Goal: Task Accomplishment & Management: Manage account settings

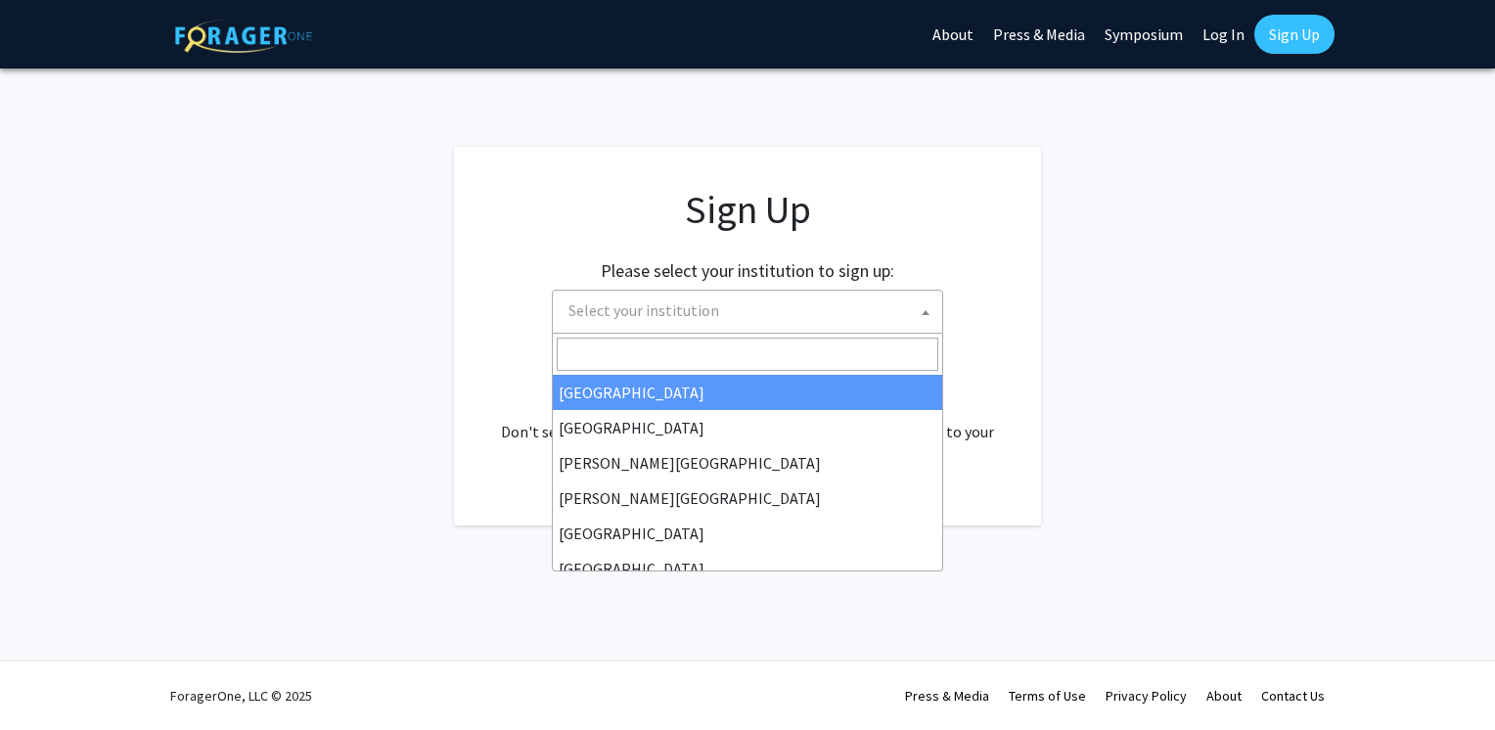
click at [763, 311] on span "Select your institution" at bounding box center [752, 311] width 382 height 40
click at [737, 365] on input "Search" at bounding box center [748, 354] width 382 height 33
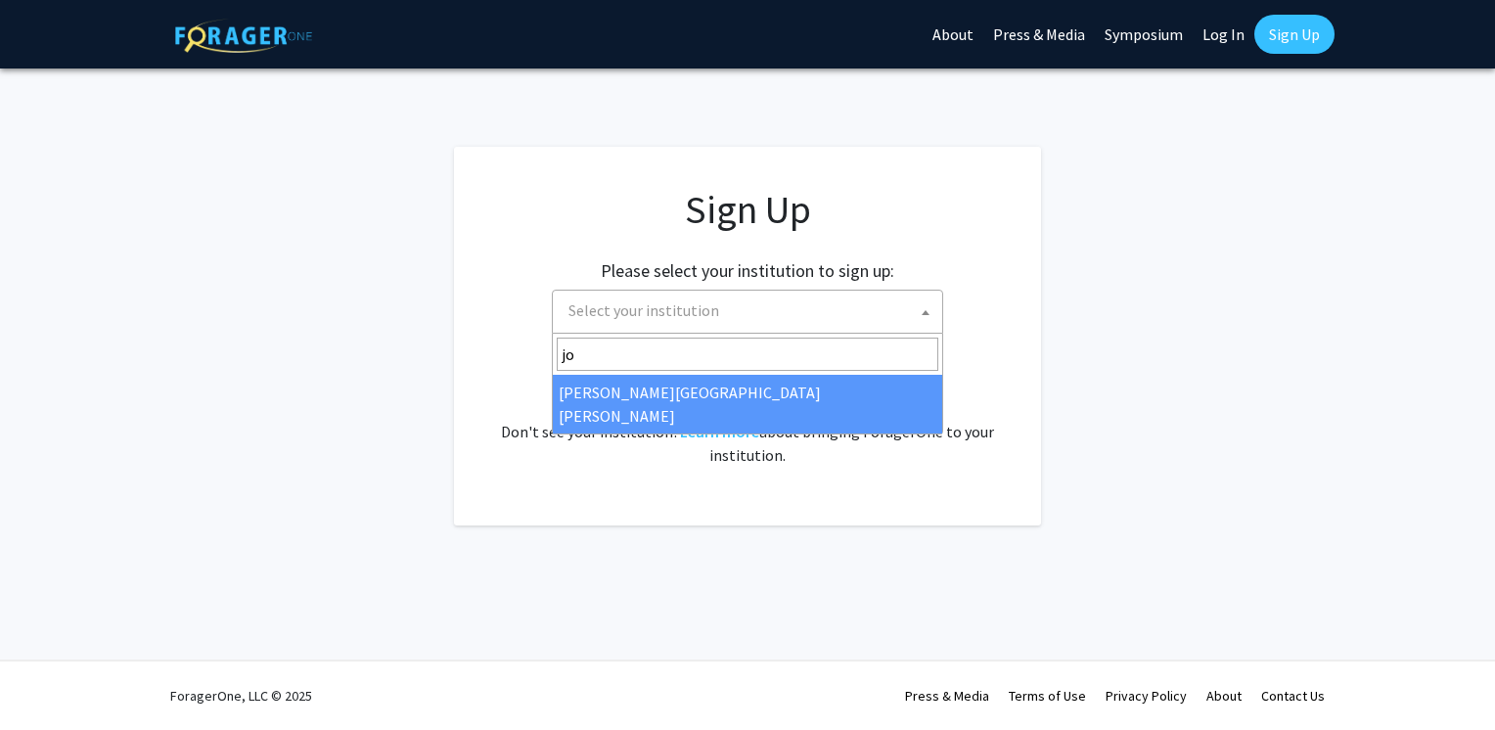
type input "jo"
select select "1"
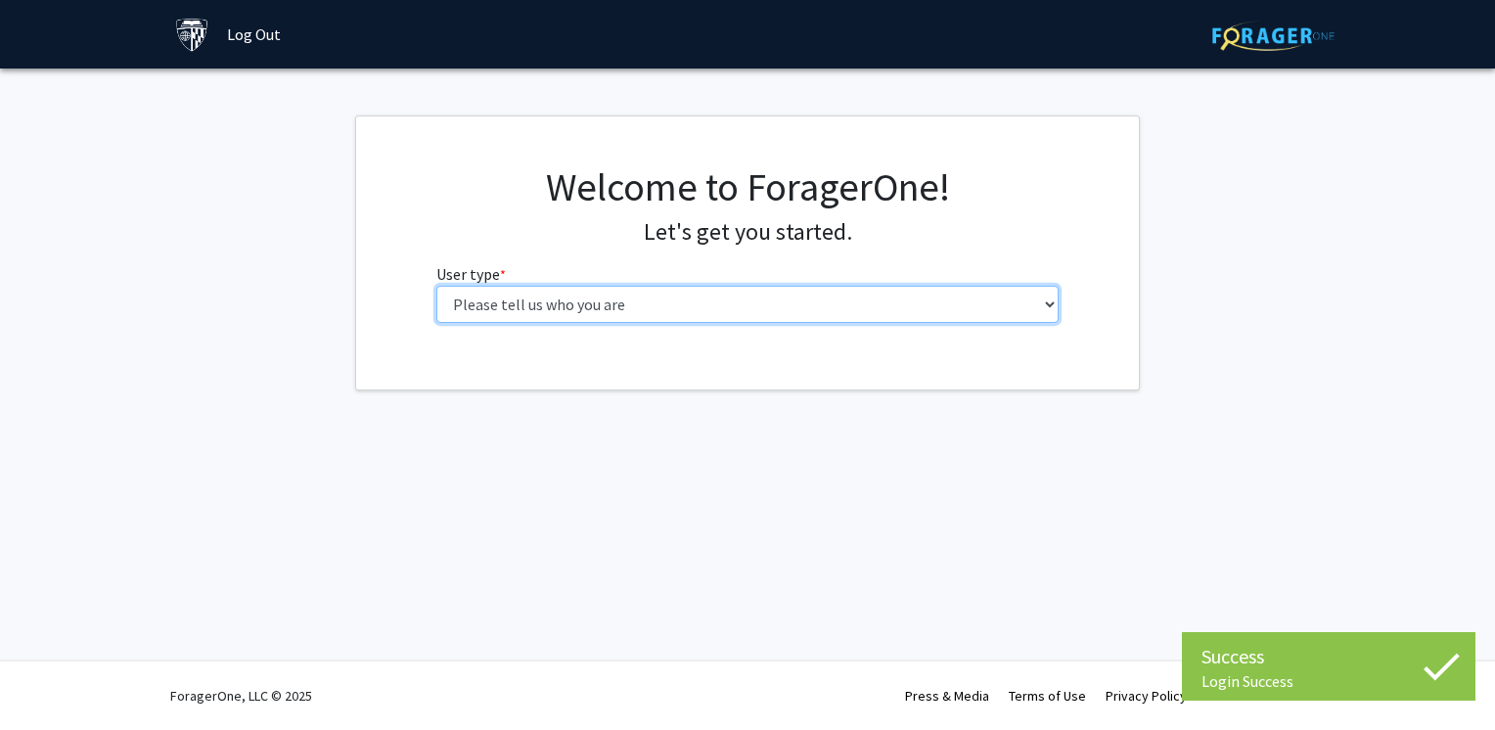
click at [803, 311] on select "Please tell us who you are Undergraduate Student Master's Student Doctoral Cand…" at bounding box center [747, 304] width 623 height 37
select select "2: masters"
click at [436, 286] on select "Please tell us who you are Undergraduate Student Master's Student Doctoral Cand…" at bounding box center [747, 304] width 623 height 37
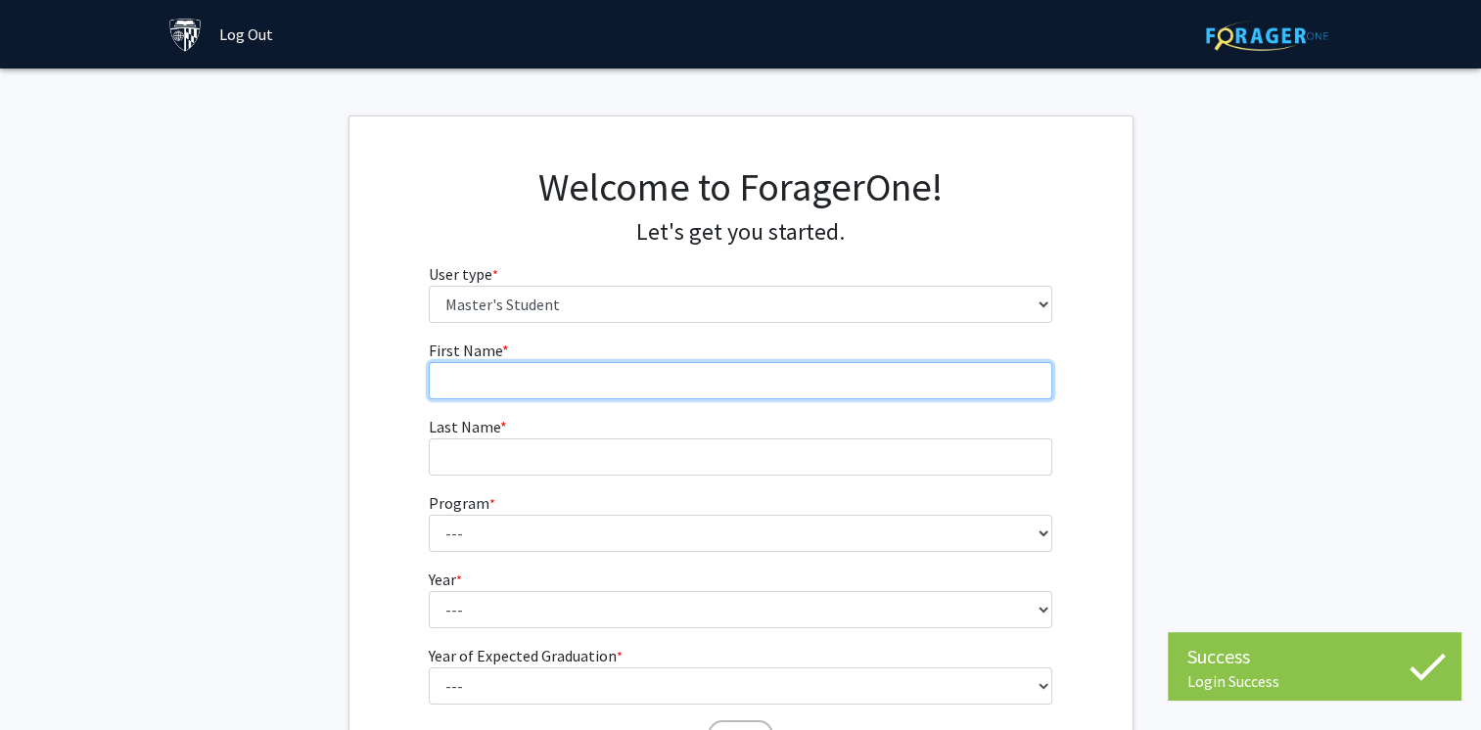
click at [585, 379] on input "First Name * required" at bounding box center [740, 380] width 623 height 37
type input "Chongxu"
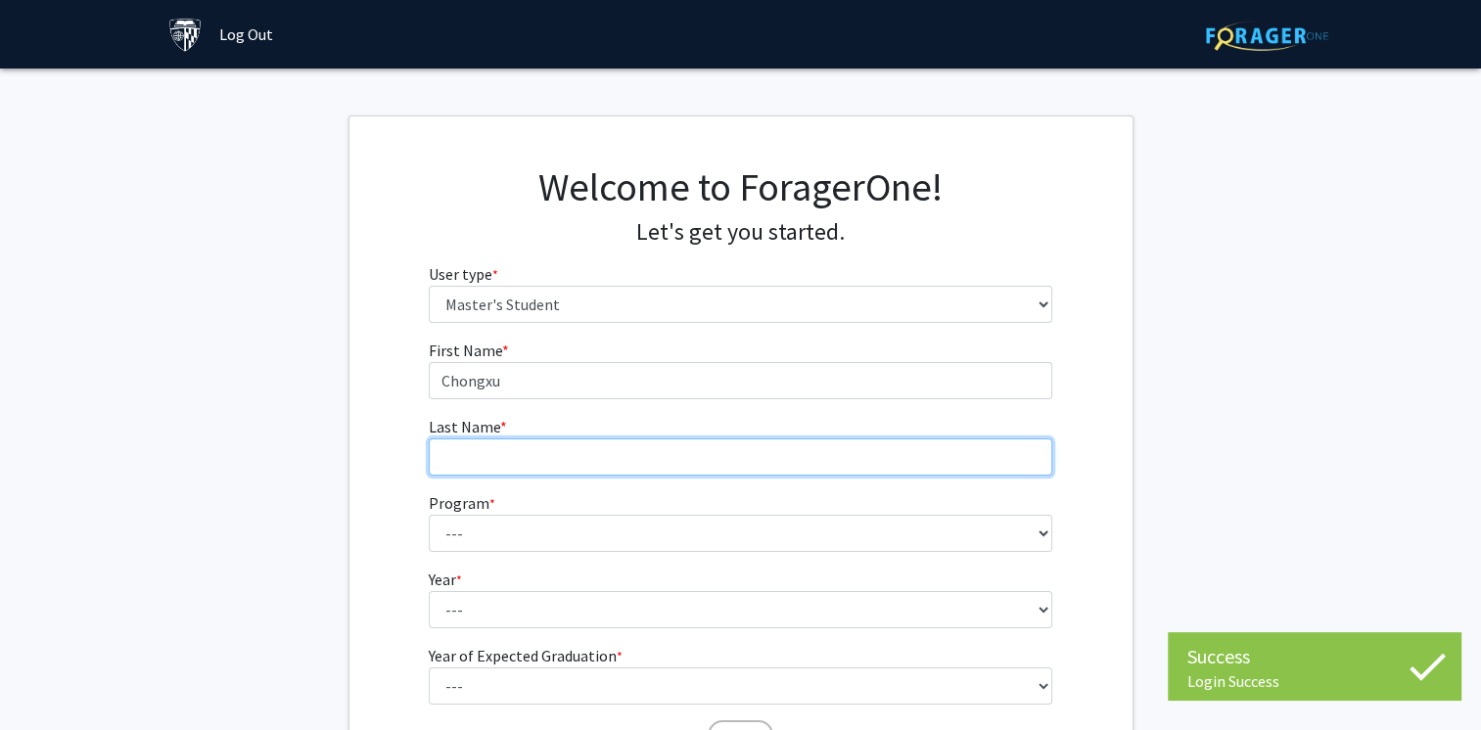
type input "He"
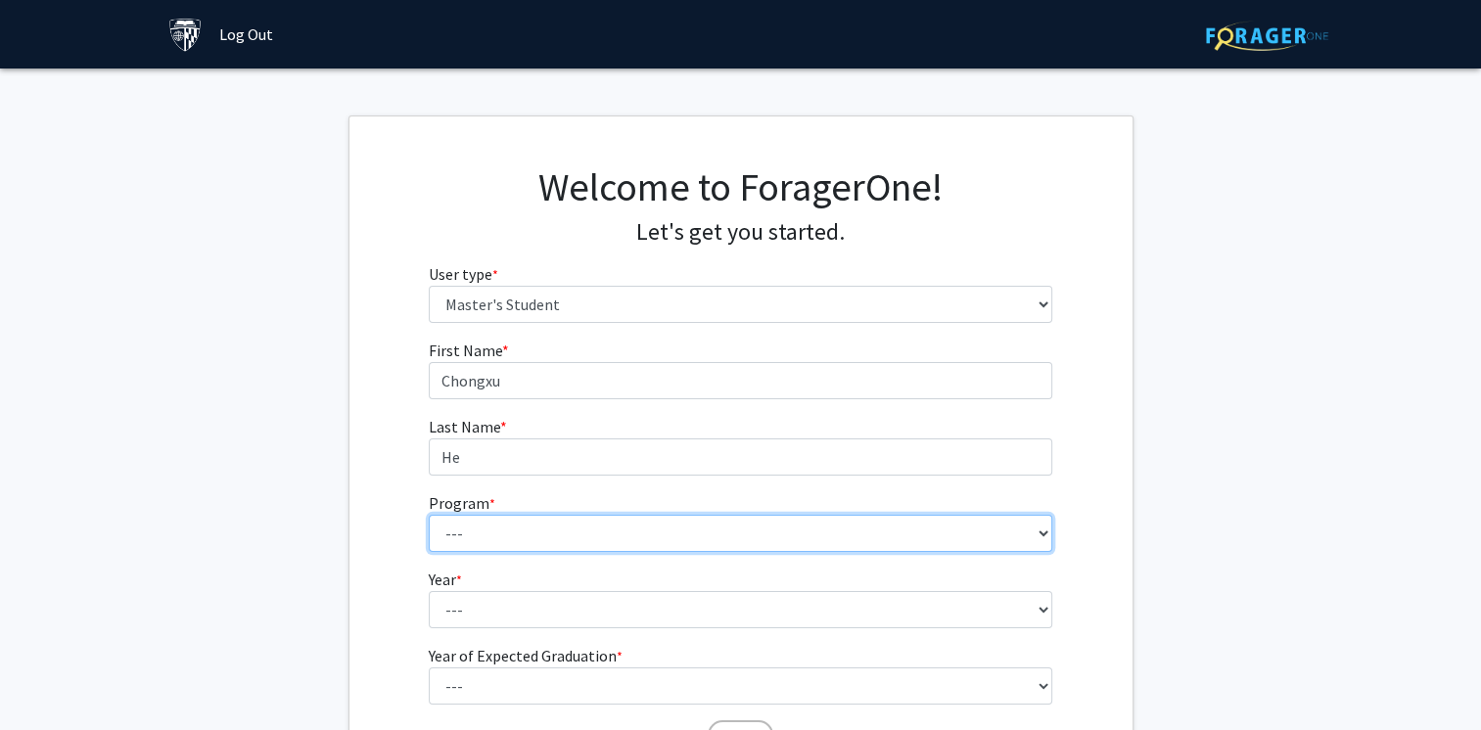
click at [508, 516] on select "--- Anatomy Education Applied and Computational Mathematics Applied Biomedical …" at bounding box center [740, 533] width 623 height 37
select select "46: 35"
click at [429, 515] on select "--- Anatomy Education Applied and Computational Mathematics Applied Biomedical …" at bounding box center [740, 533] width 623 height 37
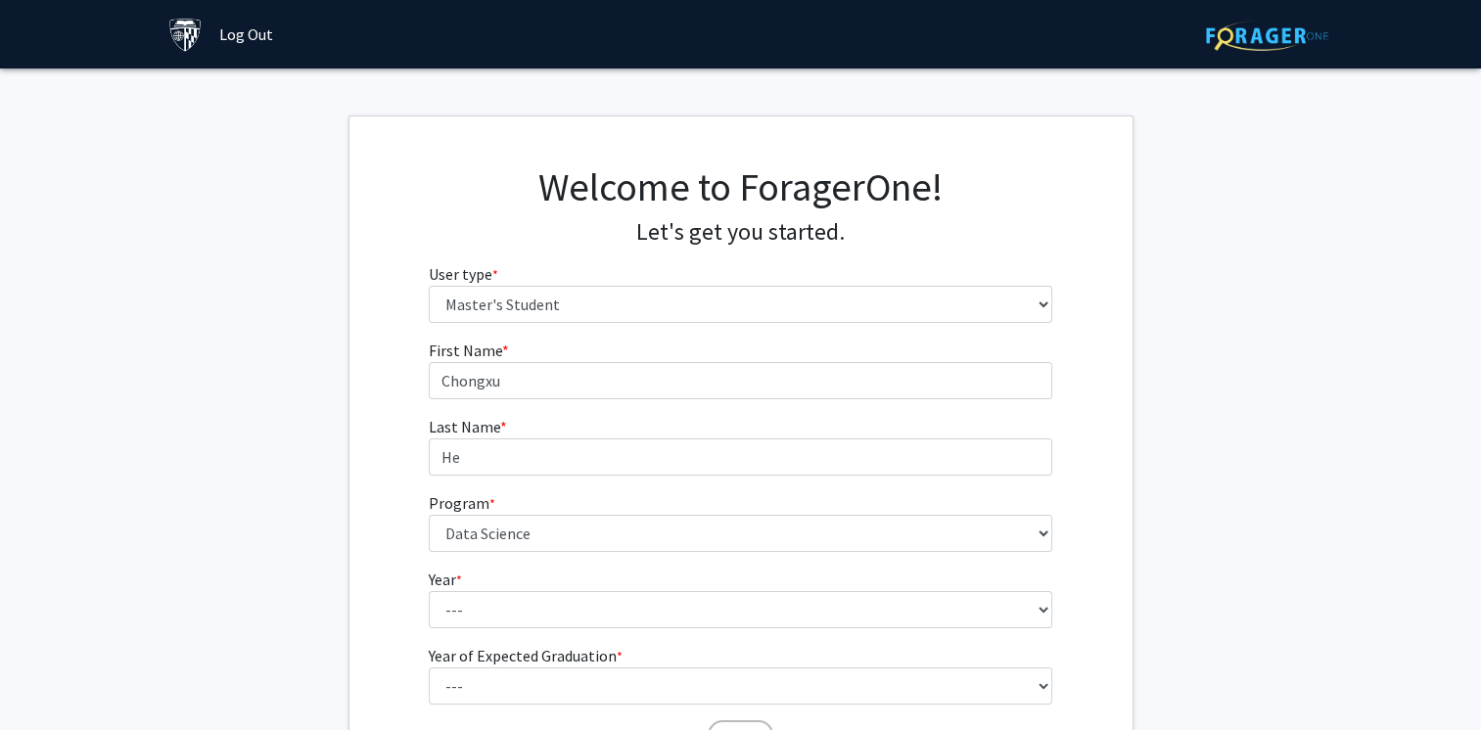
click at [510, 585] on fg-select "Year * required --- First Year Second Year" at bounding box center [740, 598] width 623 height 61
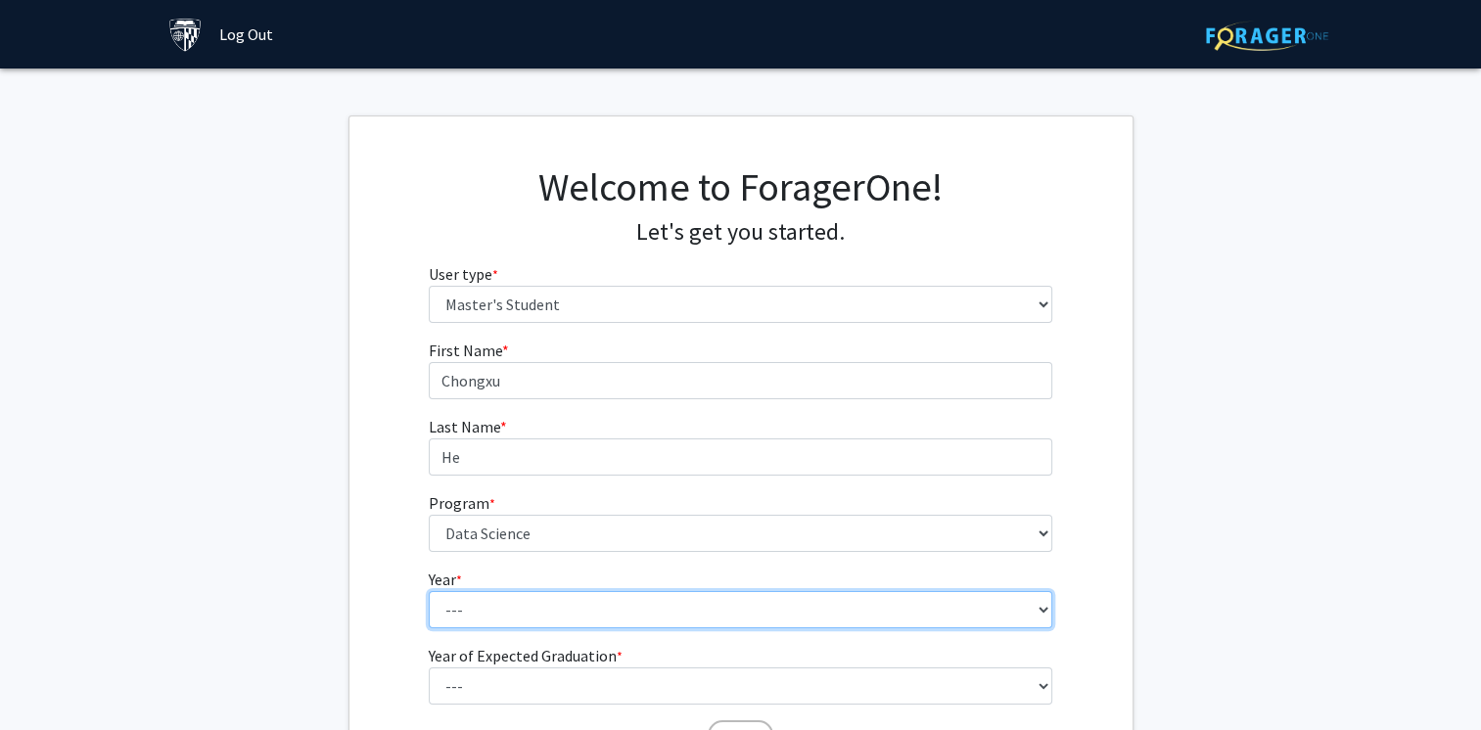
click at [509, 601] on select "--- First Year Second Year" at bounding box center [740, 609] width 623 height 37
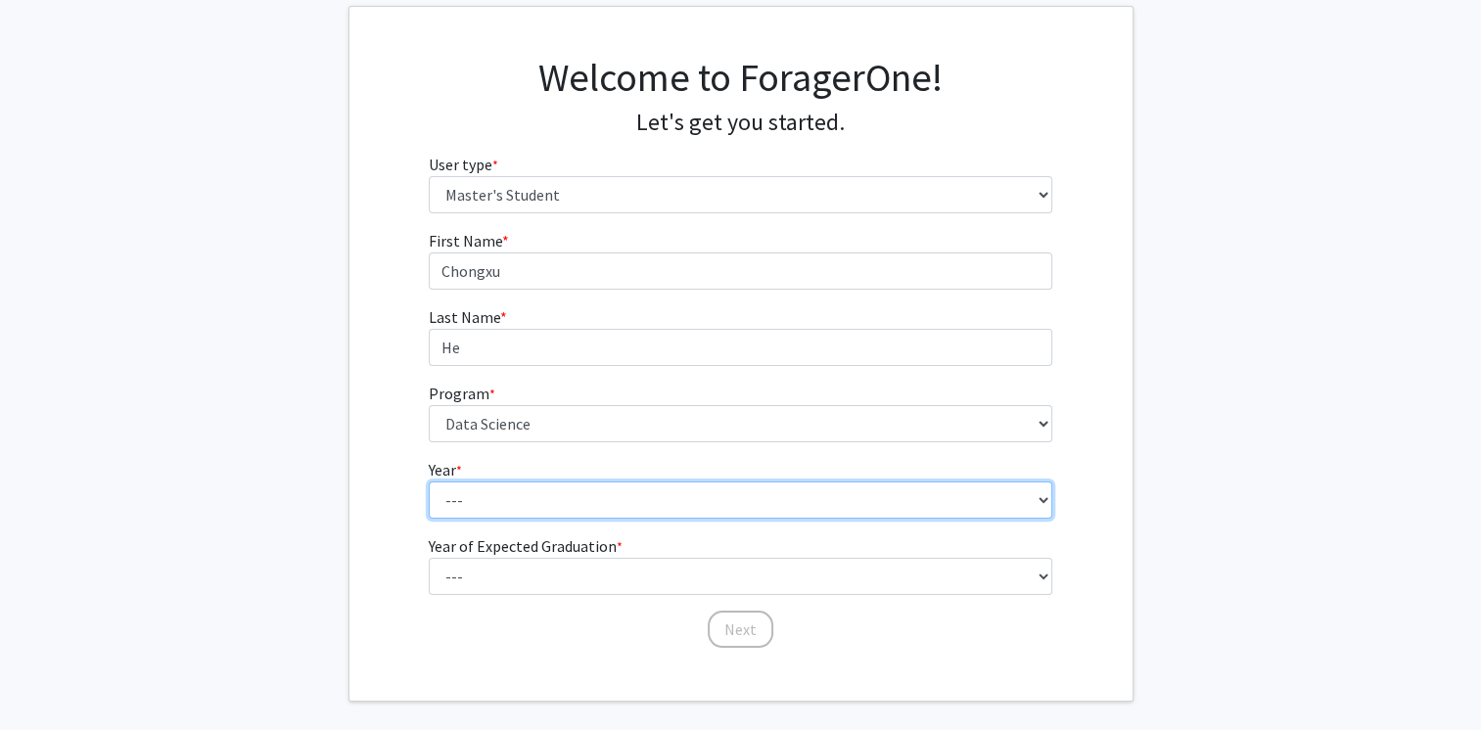
scroll to position [194, 0]
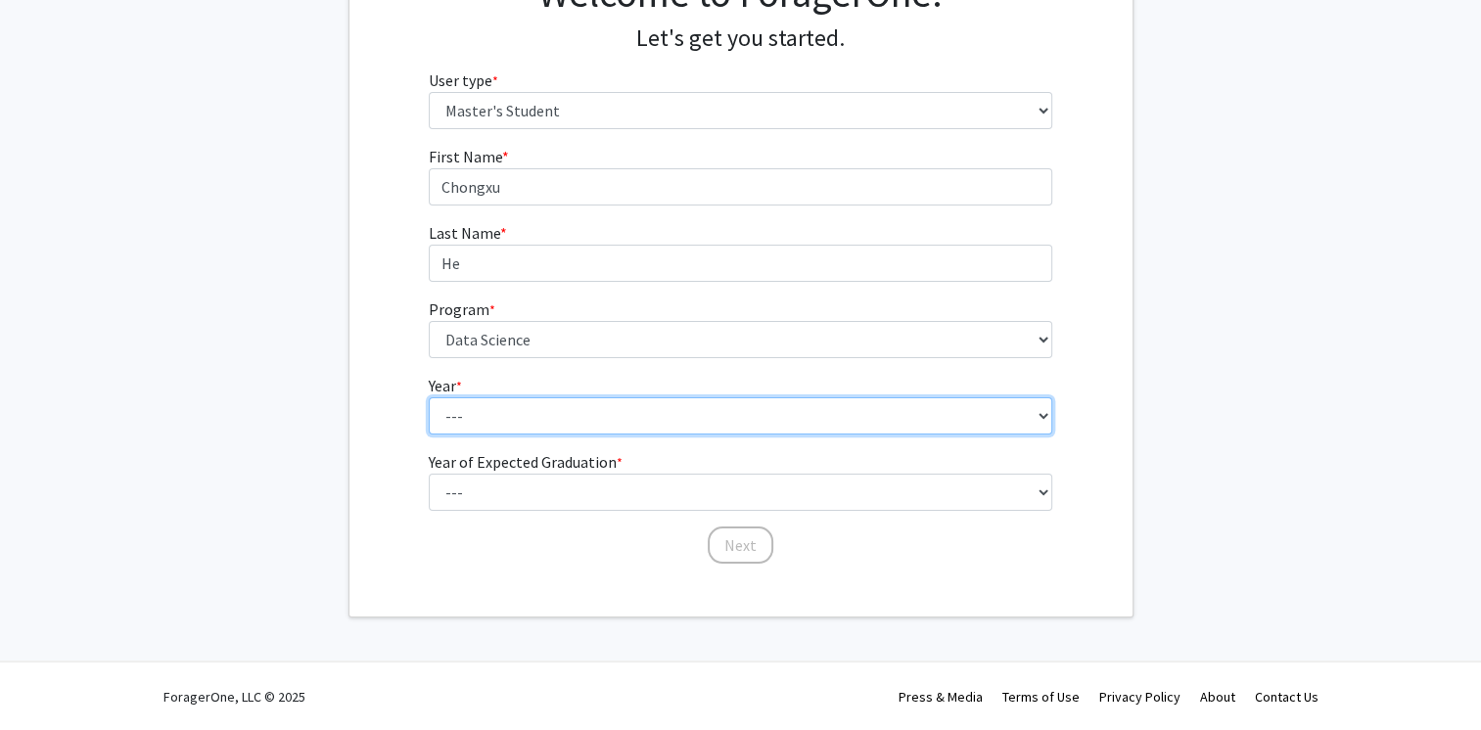
click at [521, 428] on select "--- First Year Second Year" at bounding box center [740, 415] width 623 height 37
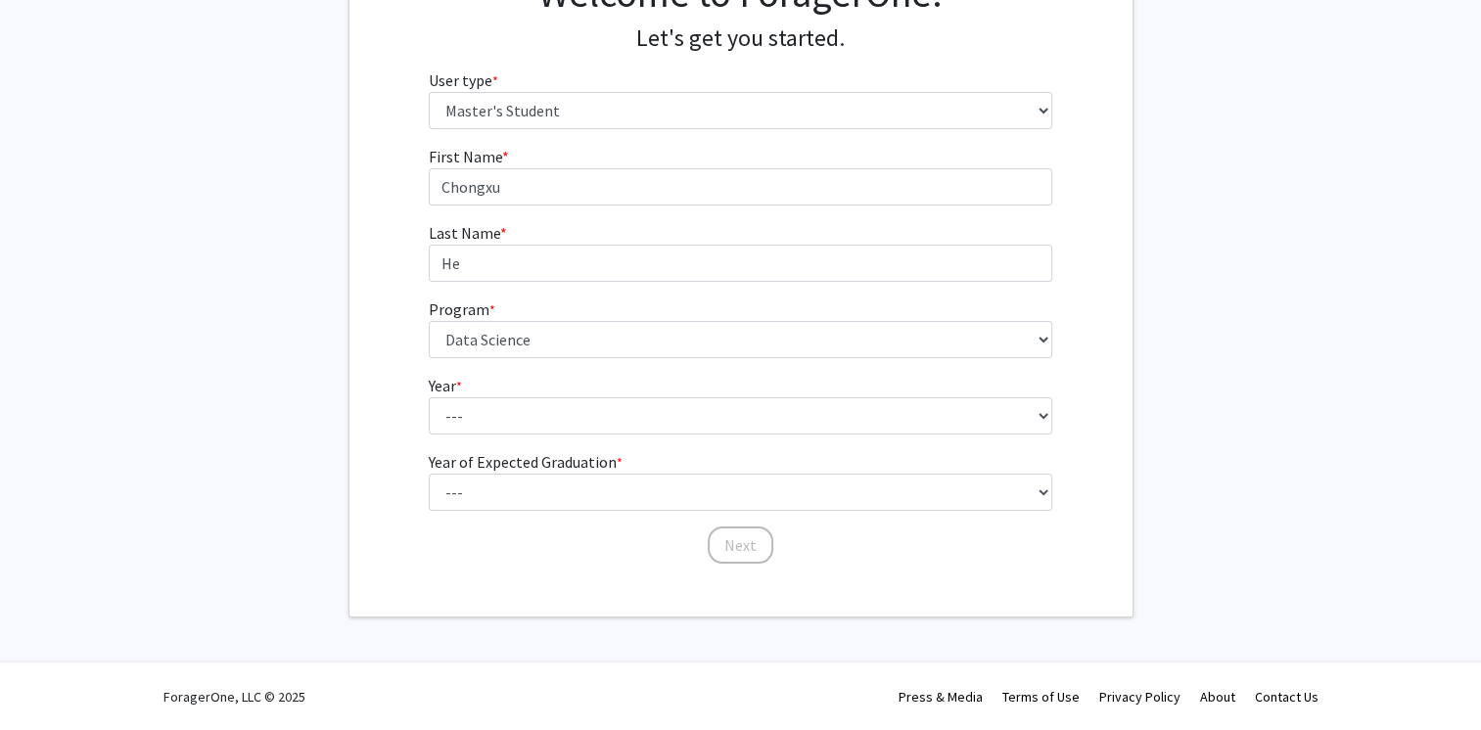
click at [491, 434] on form "First Name * required [PERSON_NAME] Last Name * required He Program * required …" at bounding box center [740, 345] width 623 height 401
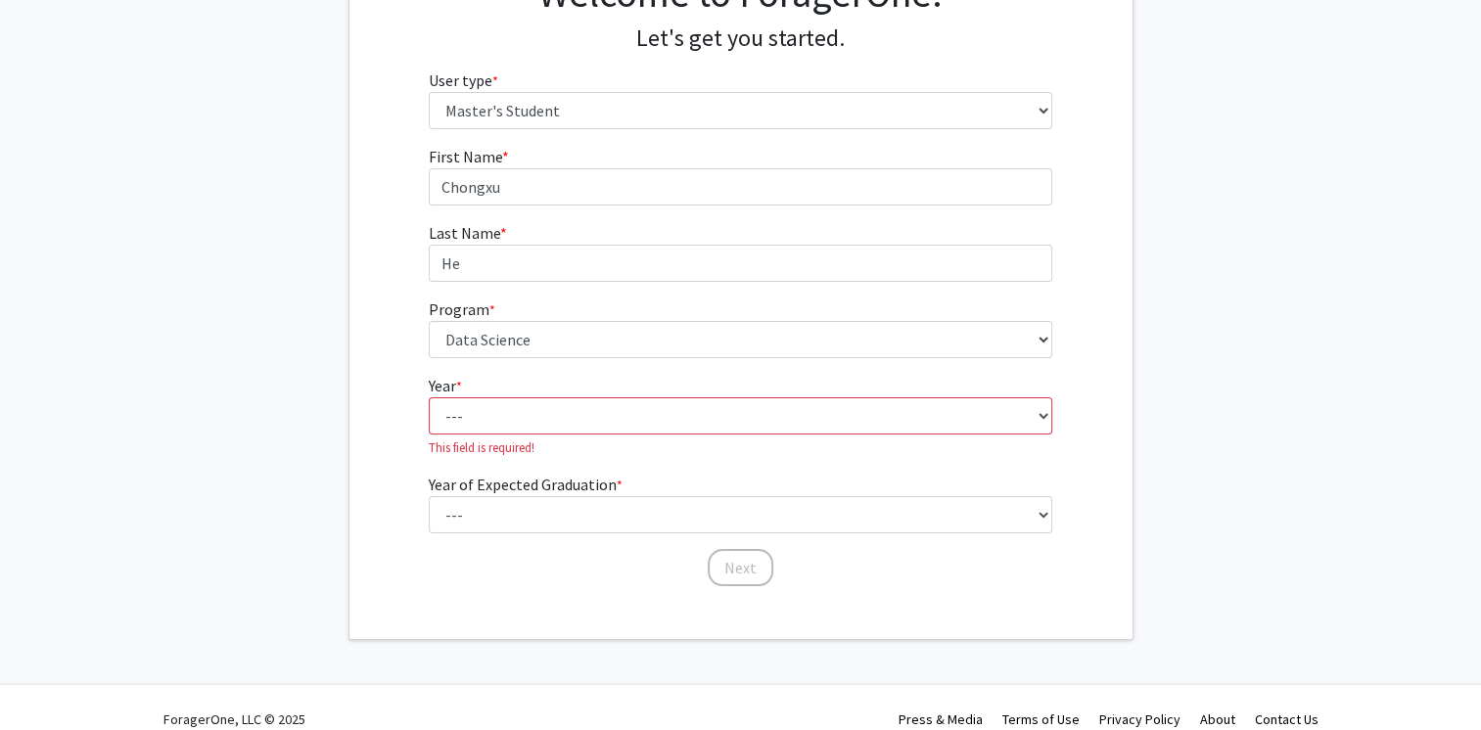
click at [478, 440] on p "This field is required!" at bounding box center [740, 447] width 623 height 19
click at [475, 417] on select "--- First Year Second Year" at bounding box center [740, 415] width 623 height 37
select select "1: first_year"
click at [429, 397] on select "--- First Year Second Year" at bounding box center [740, 415] width 623 height 37
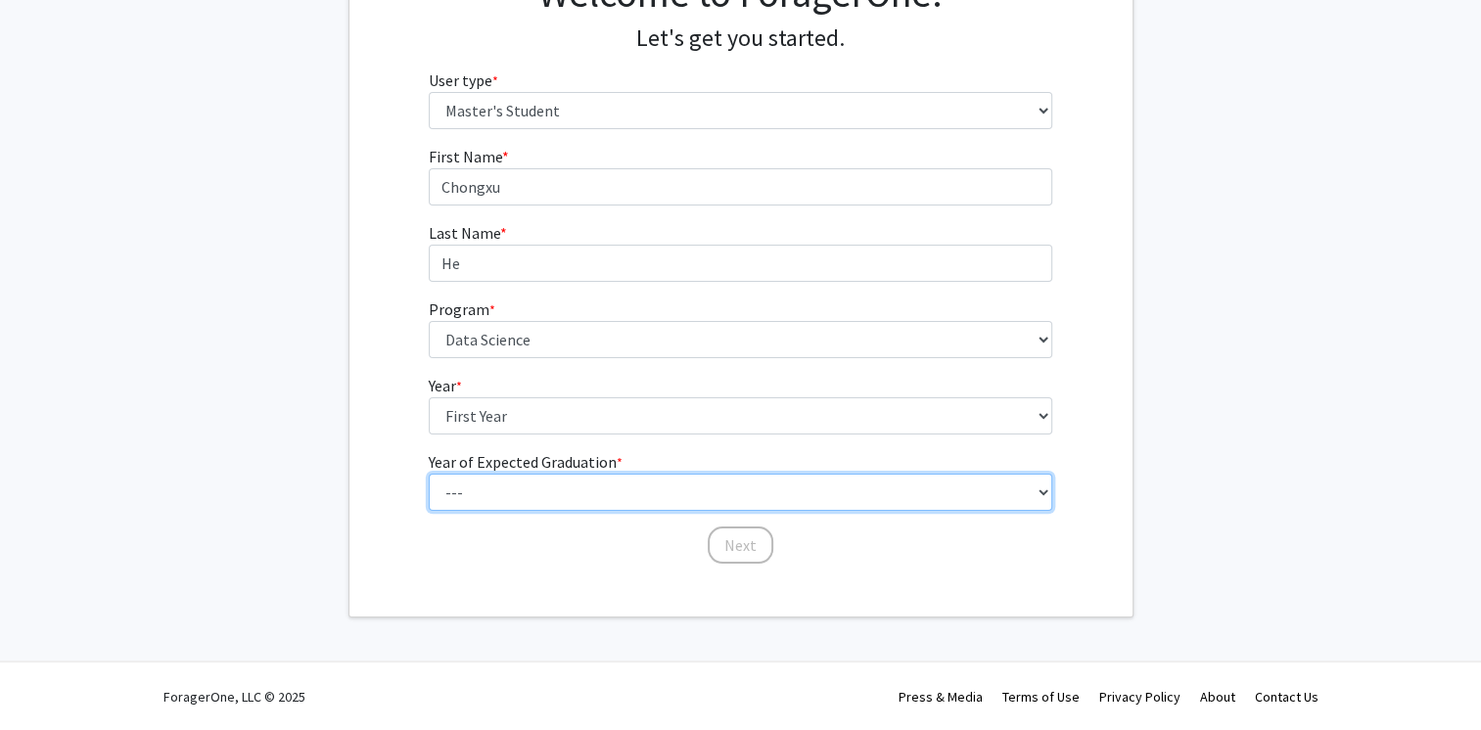
click at [482, 497] on select "--- 2025 2026 2027 2028 2029 2030 2031 2032 2033 2034" at bounding box center [740, 492] width 623 height 37
select select "3: 2027"
click at [429, 474] on select "--- 2025 2026 2027 2028 2029 2030 2031 2032 2033 2034" at bounding box center [740, 492] width 623 height 37
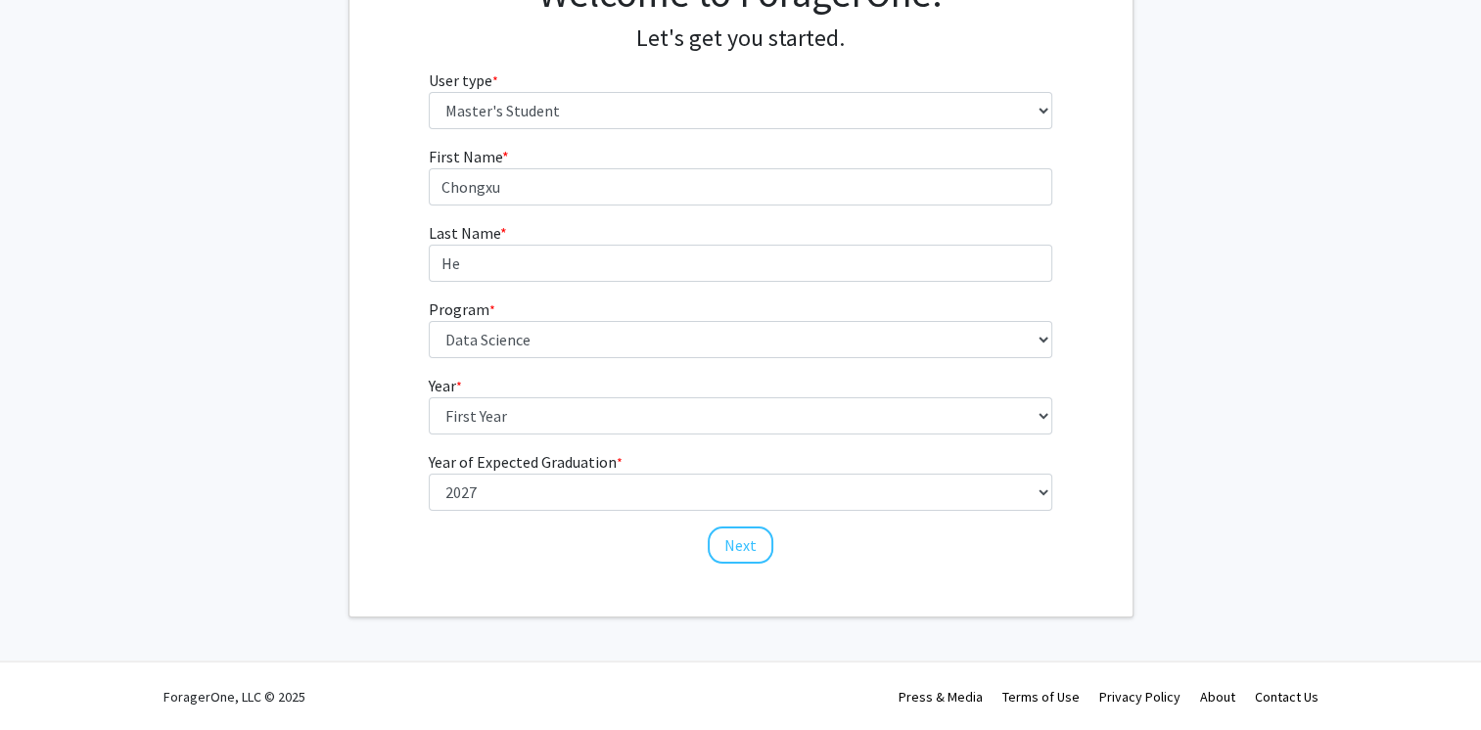
click at [677, 456] on fg-select "Year of Expected Graduation * required --- 2025 2026 2027 2028 2029 2030 2031 2…" at bounding box center [740, 480] width 623 height 61
click at [732, 544] on button "Next" at bounding box center [741, 544] width 66 height 37
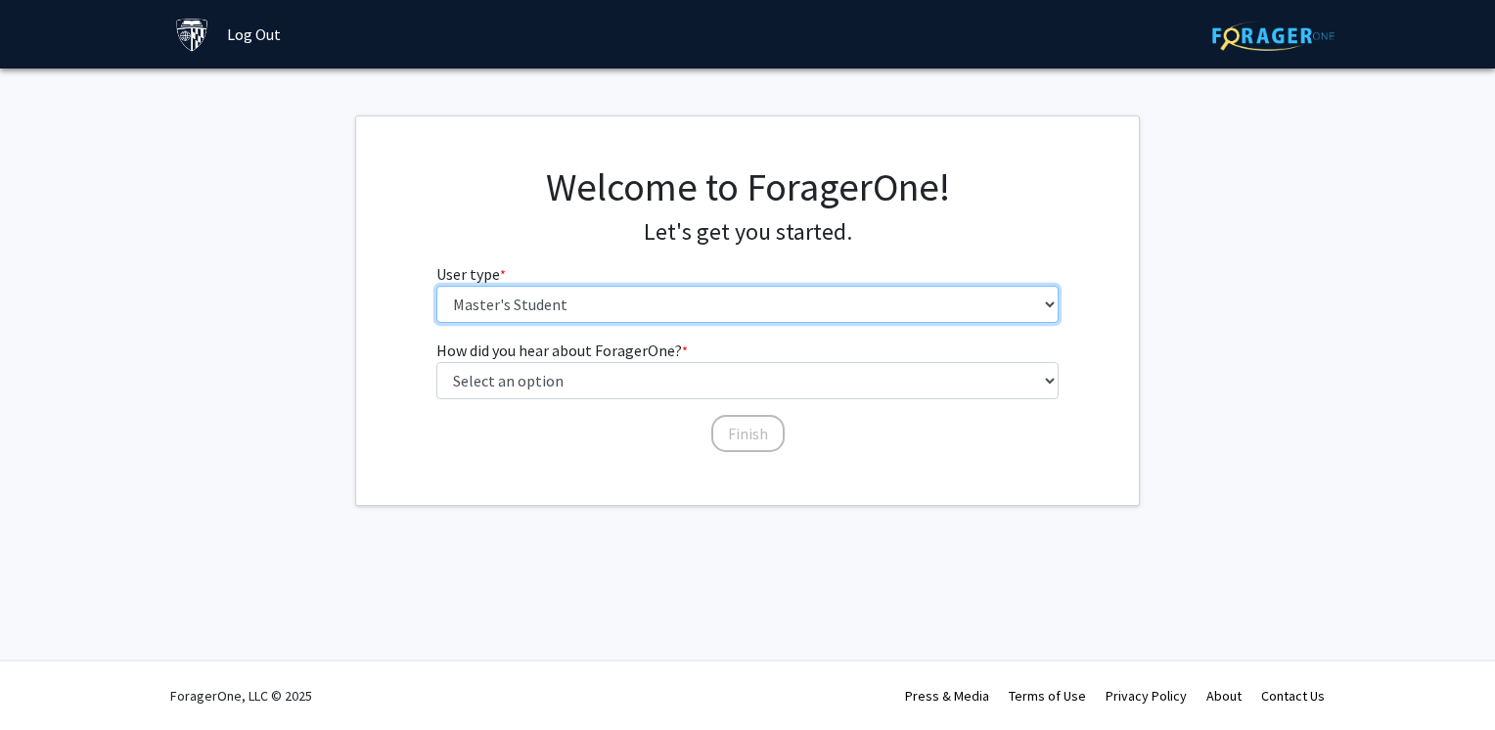
click at [668, 310] on select "Please tell us who you are Undergraduate Student Master's Student Doctoral Cand…" at bounding box center [747, 304] width 623 height 37
click at [436, 286] on select "Please tell us who you are Undergraduate Student Master's Student Doctoral Cand…" at bounding box center [747, 304] width 623 height 37
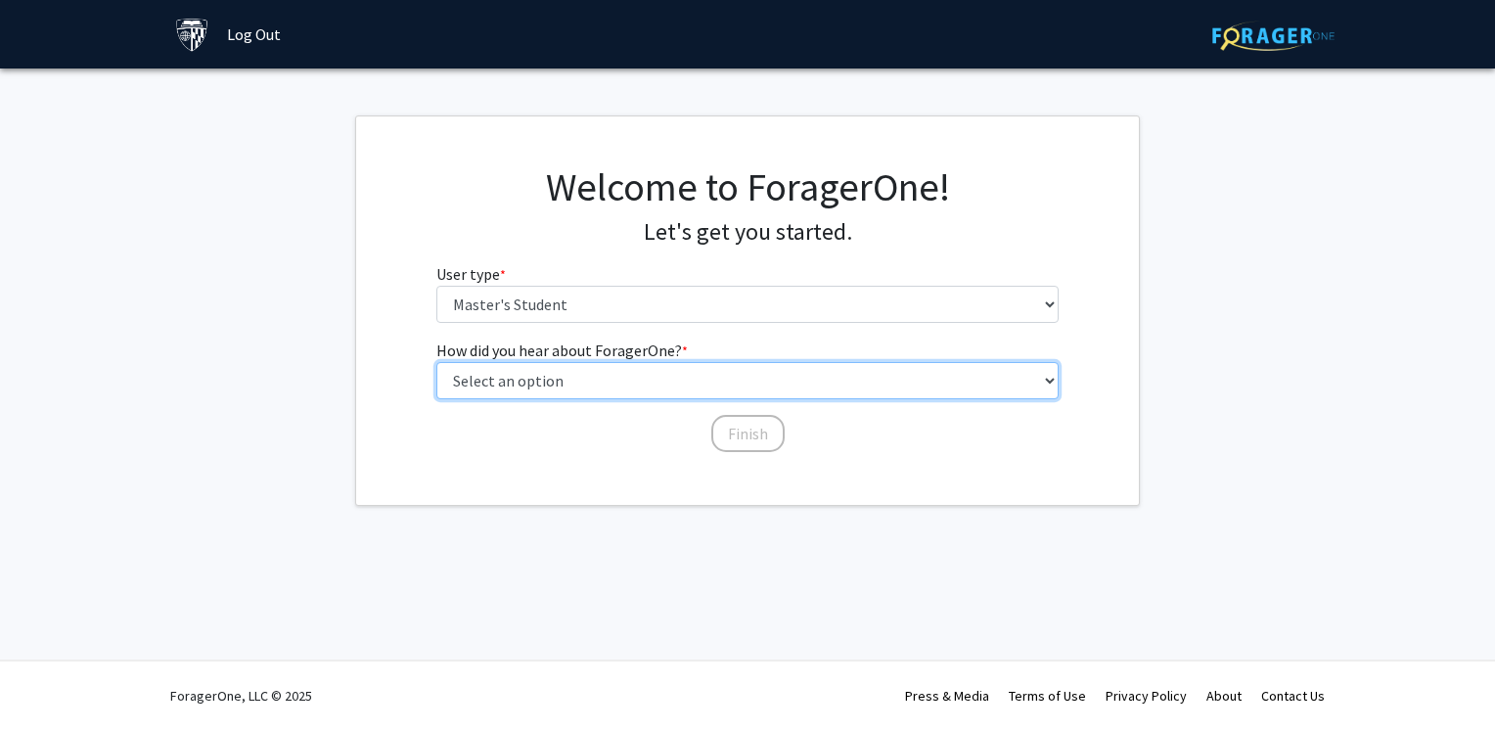
click at [630, 387] on select "Select an option Peer/student recommendation Faculty/staff recommendation Unive…" at bounding box center [747, 380] width 623 height 37
select select "3: university_website"
click at [436, 362] on select "Select an option Peer/student recommendation Faculty/staff recommendation Unive…" at bounding box center [747, 380] width 623 height 37
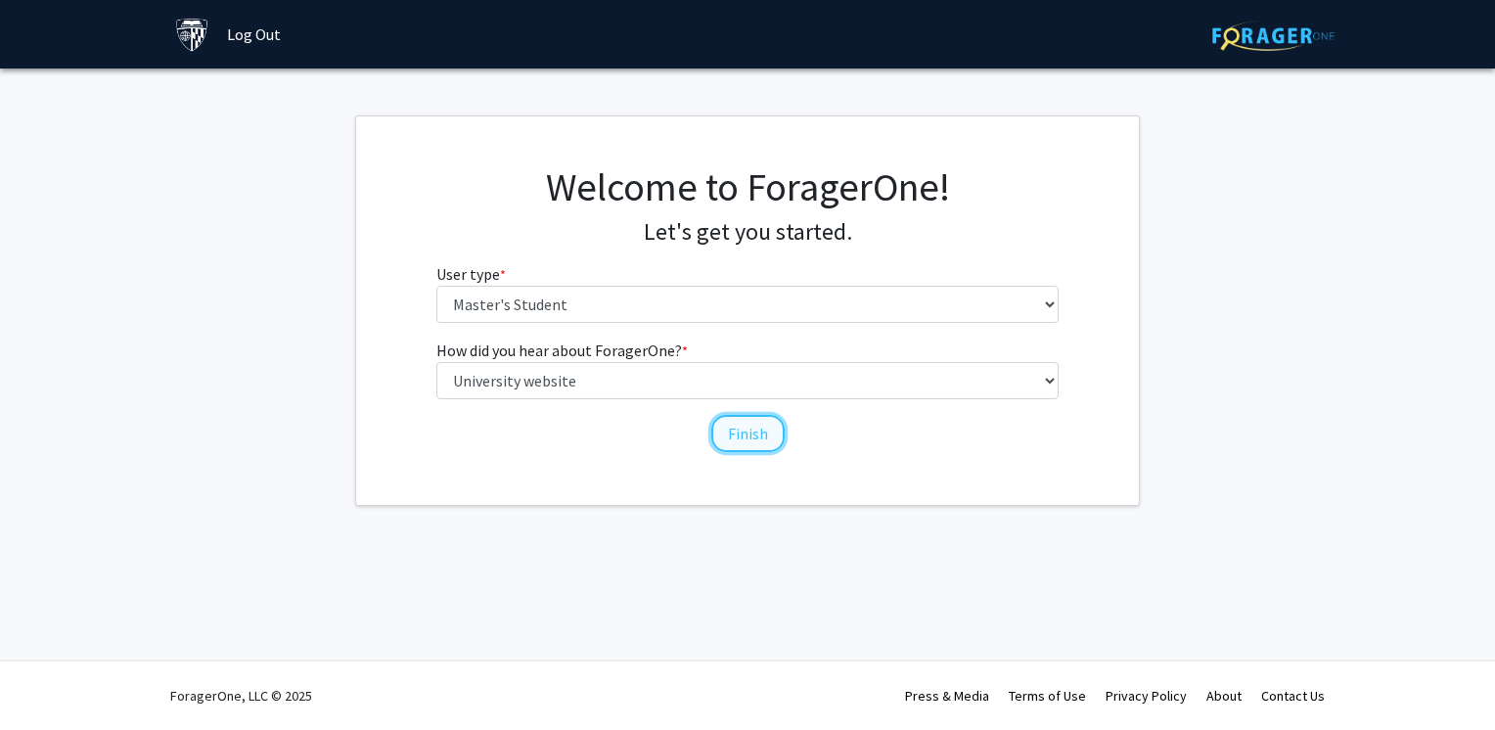
click at [721, 427] on button "Finish" at bounding box center [747, 433] width 73 height 37
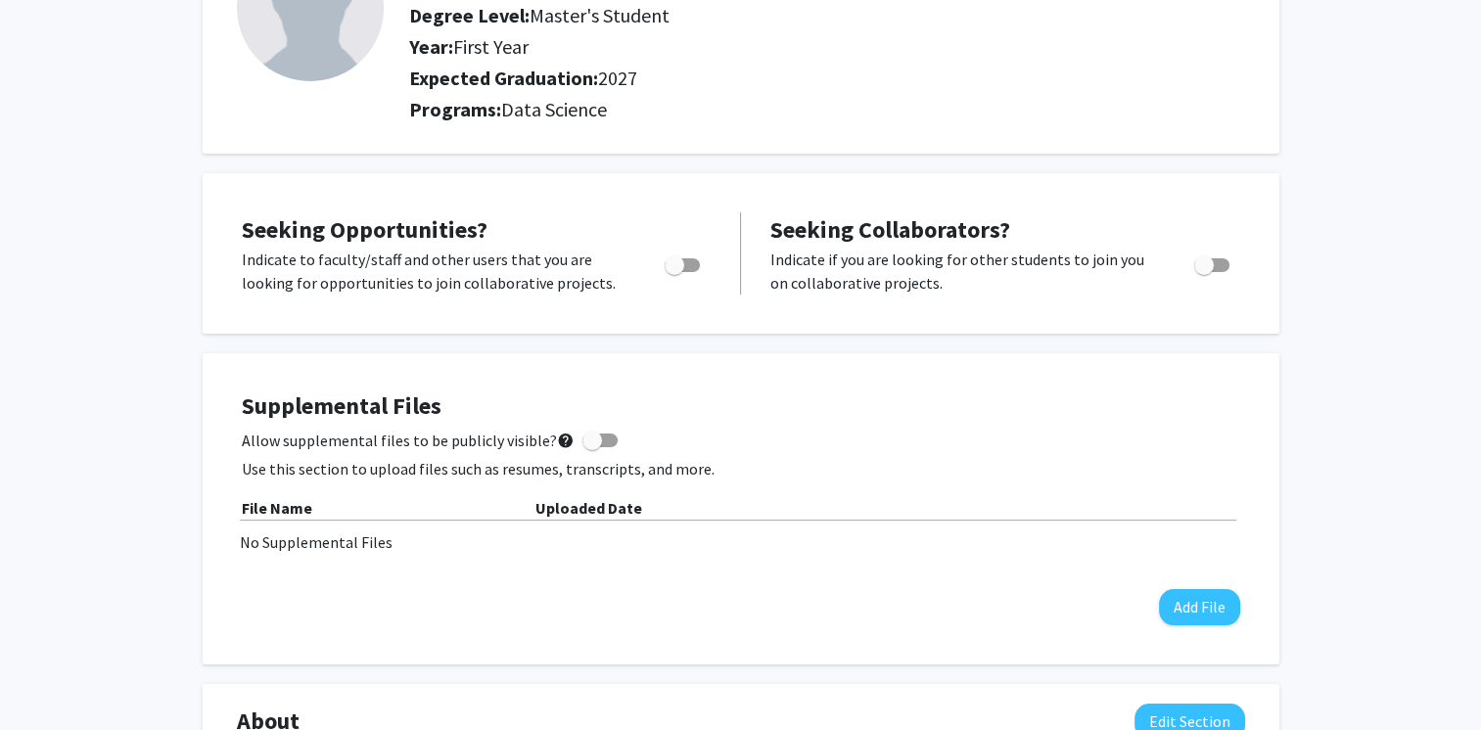
scroll to position [196, 0]
click at [674, 266] on span "Toggle" at bounding box center [674, 264] width 20 height 20
click at [674, 271] on input "Are you actively seeking opportunities?" at bounding box center [673, 271] width 1 height 1
checkbox input "true"
drag, startPoint x: 270, startPoint y: 437, endPoint x: 413, endPoint y: 442, distance: 143.0
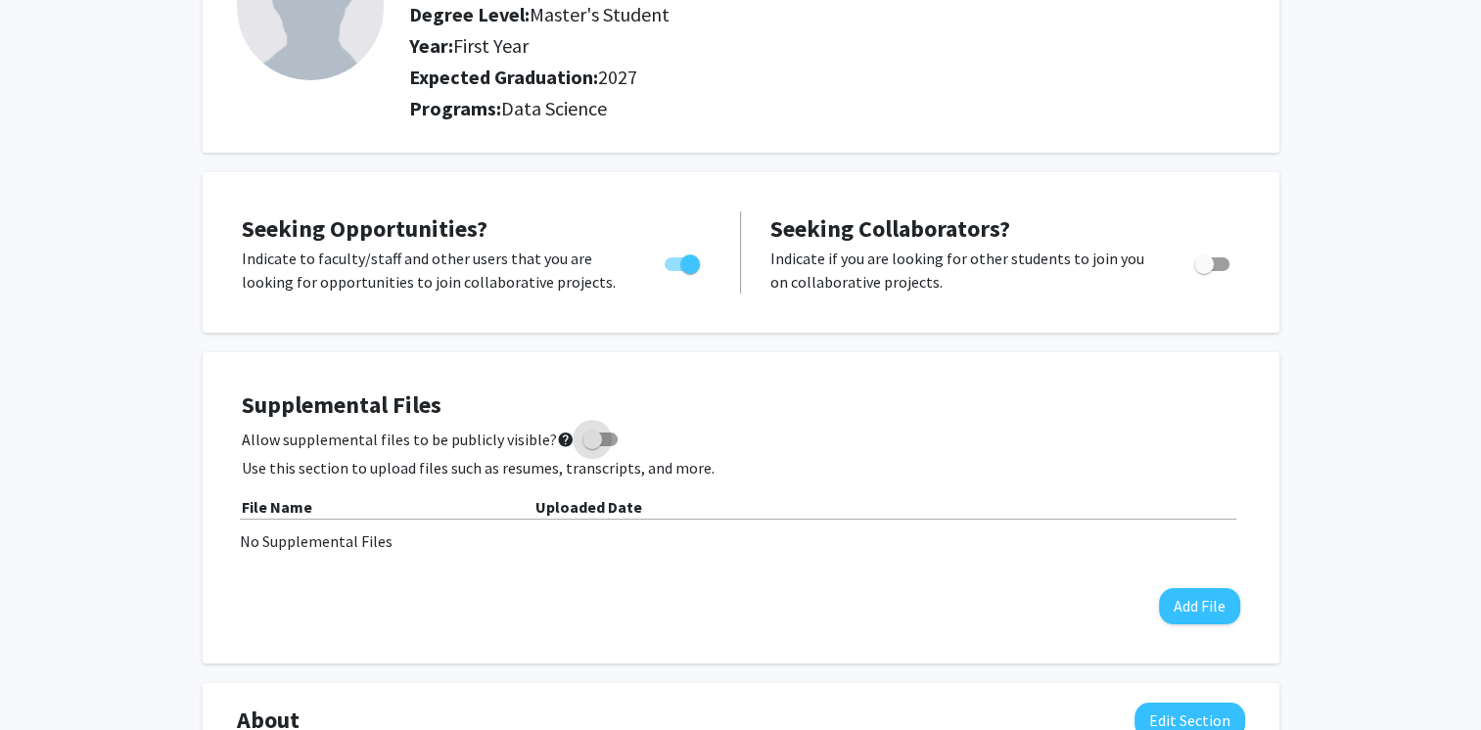
click at [412, 442] on span "Allow supplemental files to be publicly visible? help" at bounding box center [408, 439] width 333 height 23
click at [591, 446] on input "Allow supplemental files to be publicly visible? help" at bounding box center [591, 446] width 1 height 1
click at [479, 438] on span "Allow supplemental files to be publicly visible? help" at bounding box center [408, 439] width 333 height 23
click at [591, 446] on input "Allow supplemental files to be publicly visible? help" at bounding box center [591, 446] width 1 height 1
checkbox input "false"
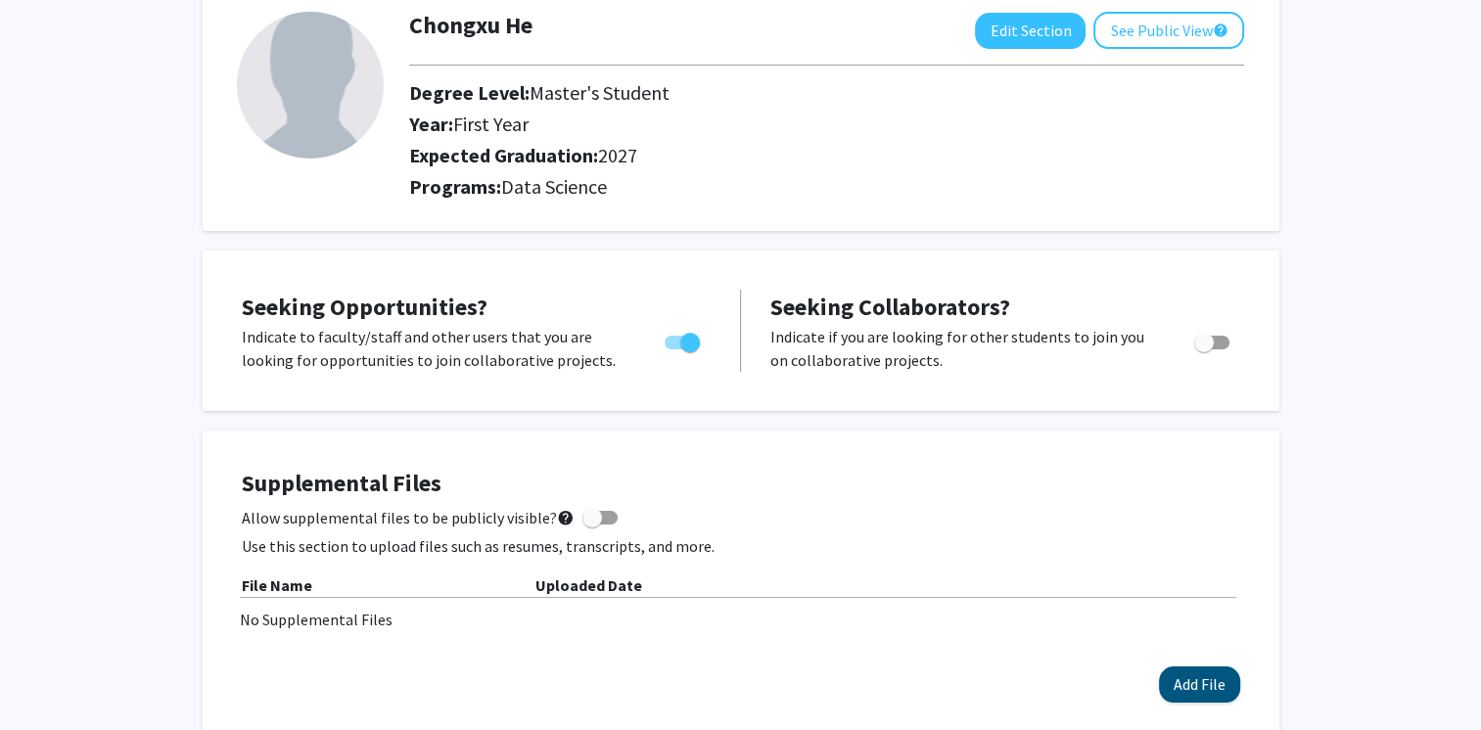
scroll to position [0, 0]
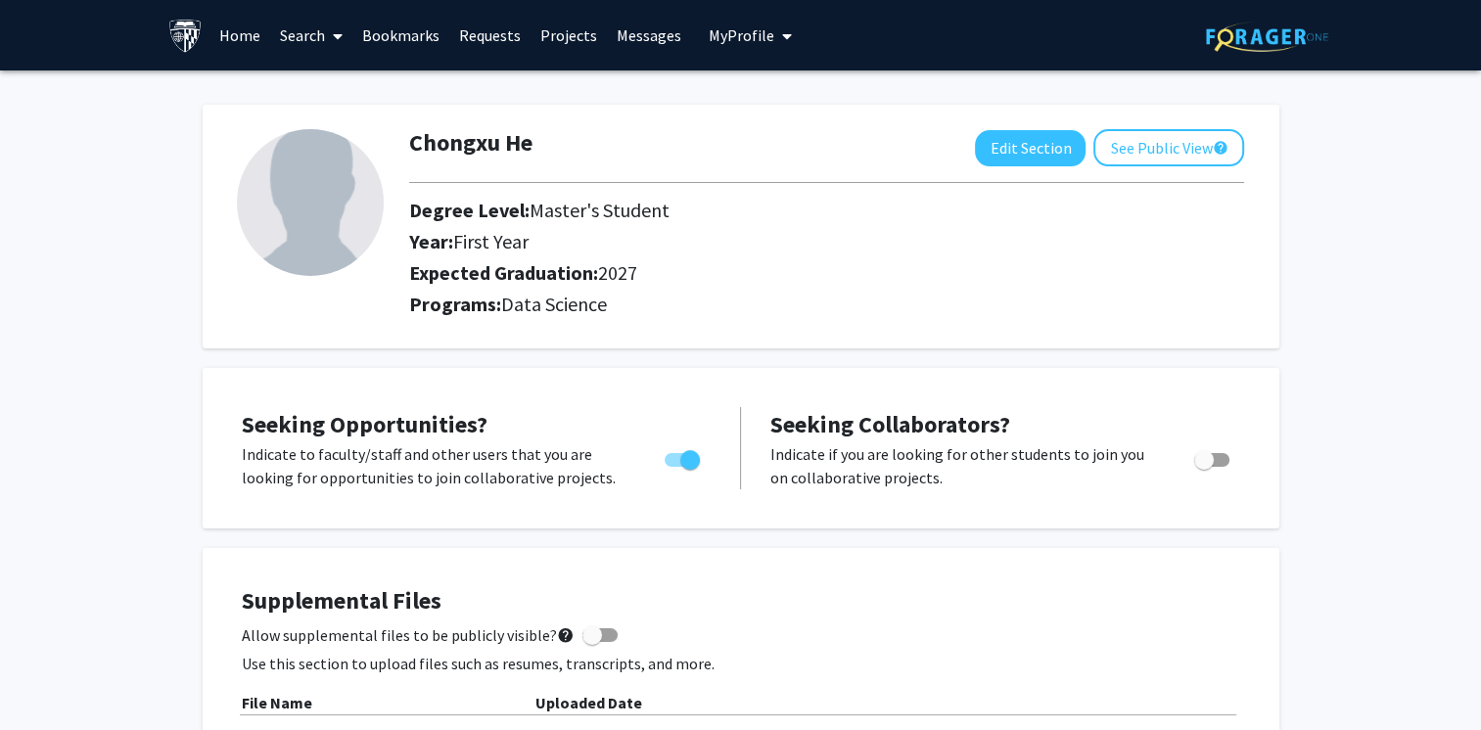
click at [327, 39] on span at bounding box center [334, 36] width 18 height 69
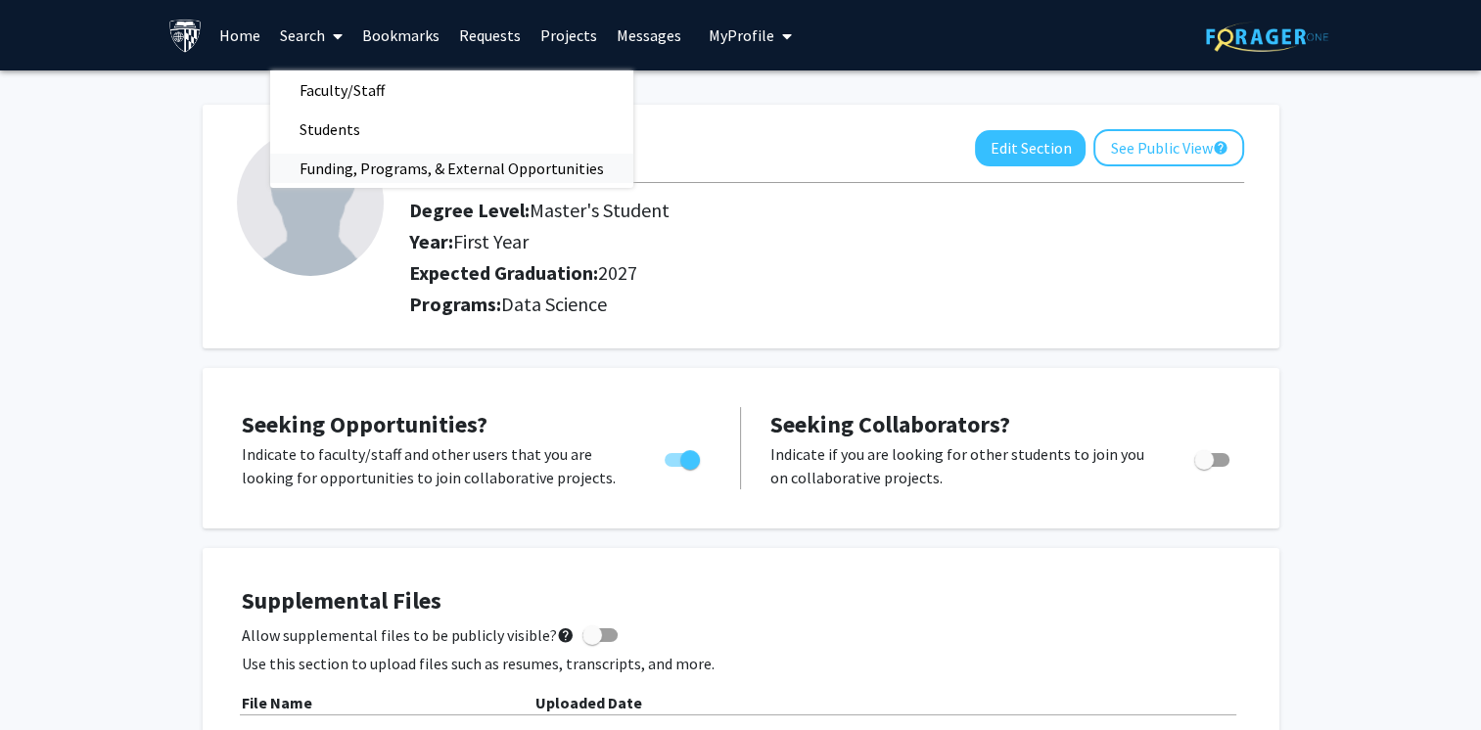
click at [343, 170] on span "Funding, Programs, & External Opportunities" at bounding box center [451, 168] width 363 height 39
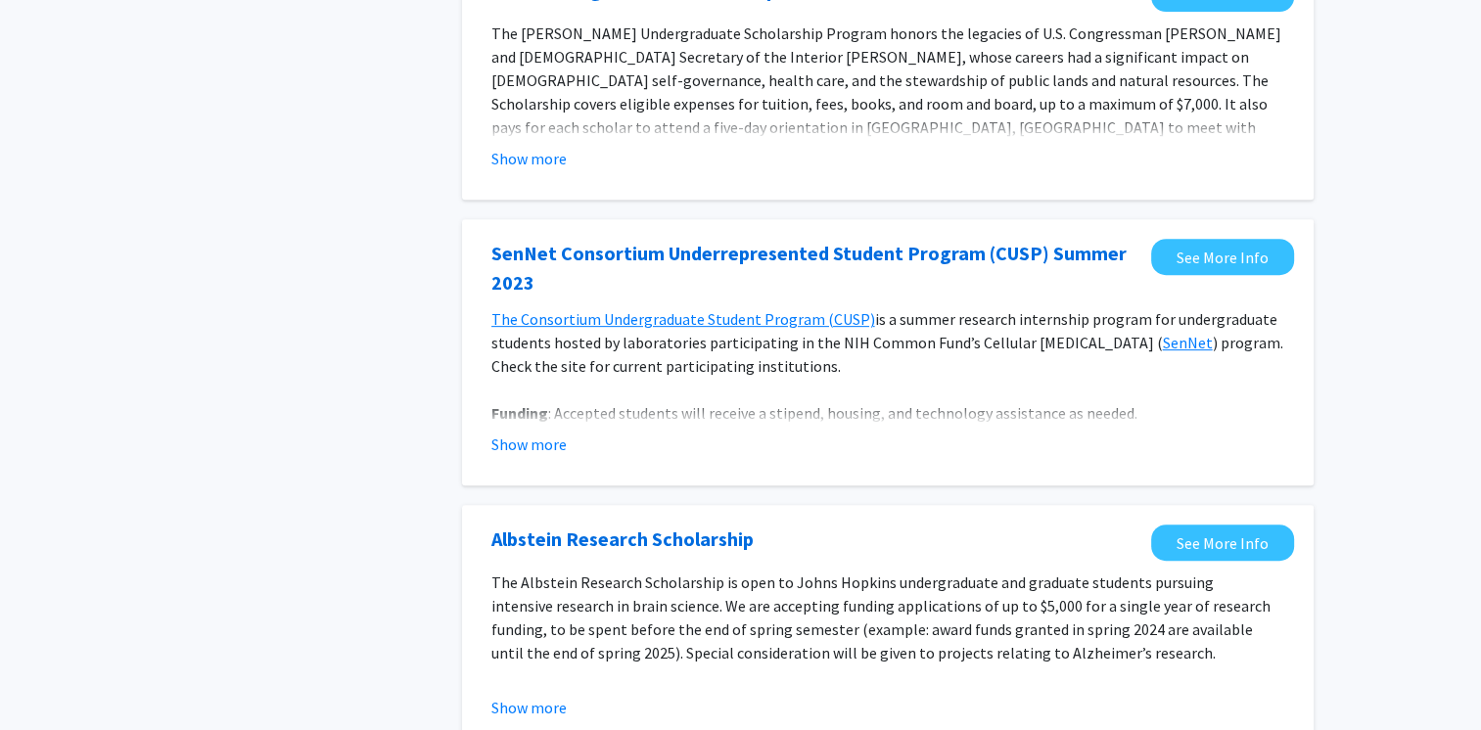
scroll to position [783, 0]
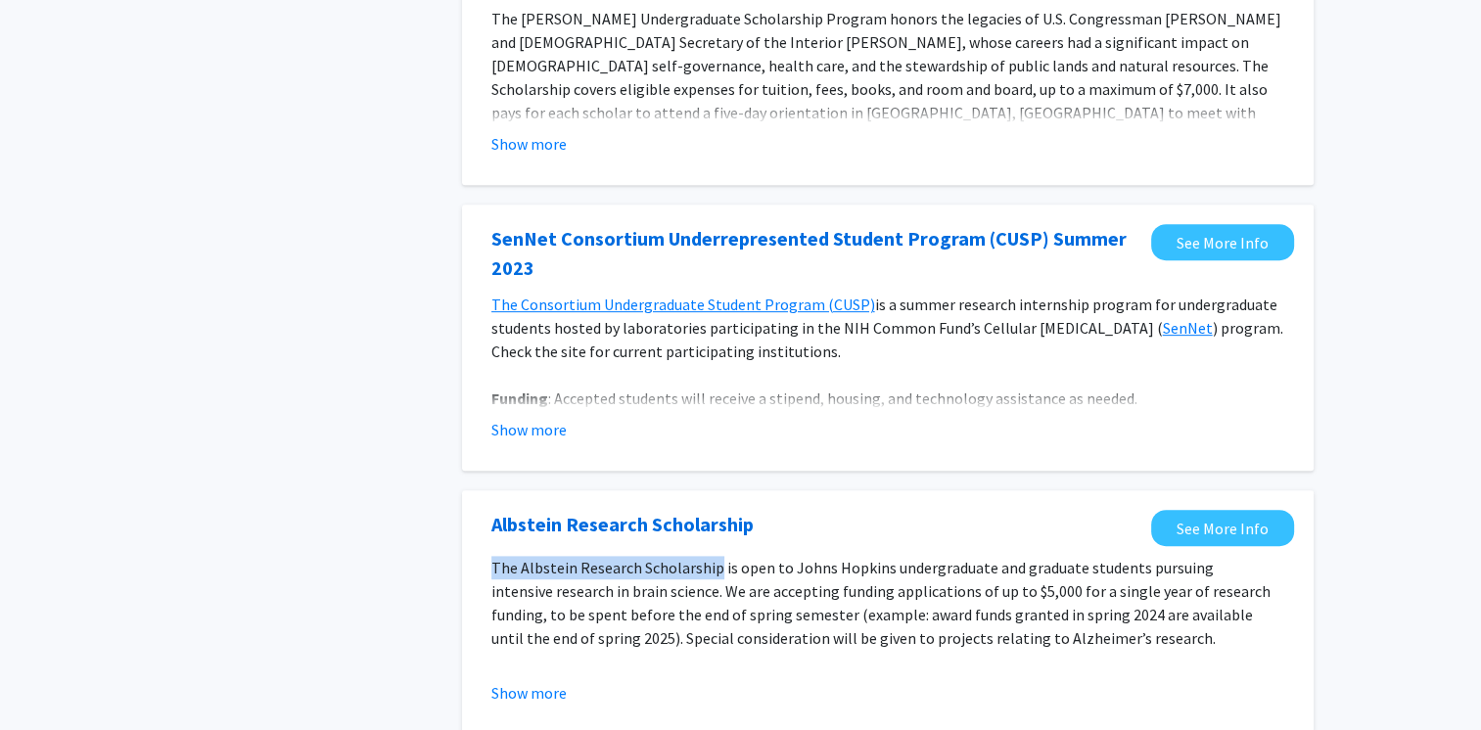
drag, startPoint x: 483, startPoint y: 570, endPoint x: 710, endPoint y: 570, distance: 227.0
click at [710, 570] on section "The Albstein Research Scholarship is open to [PERSON_NAME] [PERSON_NAME] underg…" at bounding box center [887, 630] width 812 height 149
drag, startPoint x: 710, startPoint y: 570, endPoint x: 886, endPoint y: 549, distance: 176.4
click at [886, 549] on fg-opportunity "Albstein Research Scholarship See More Info The Albstein Research Scholarship i…" at bounding box center [887, 612] width 812 height 205
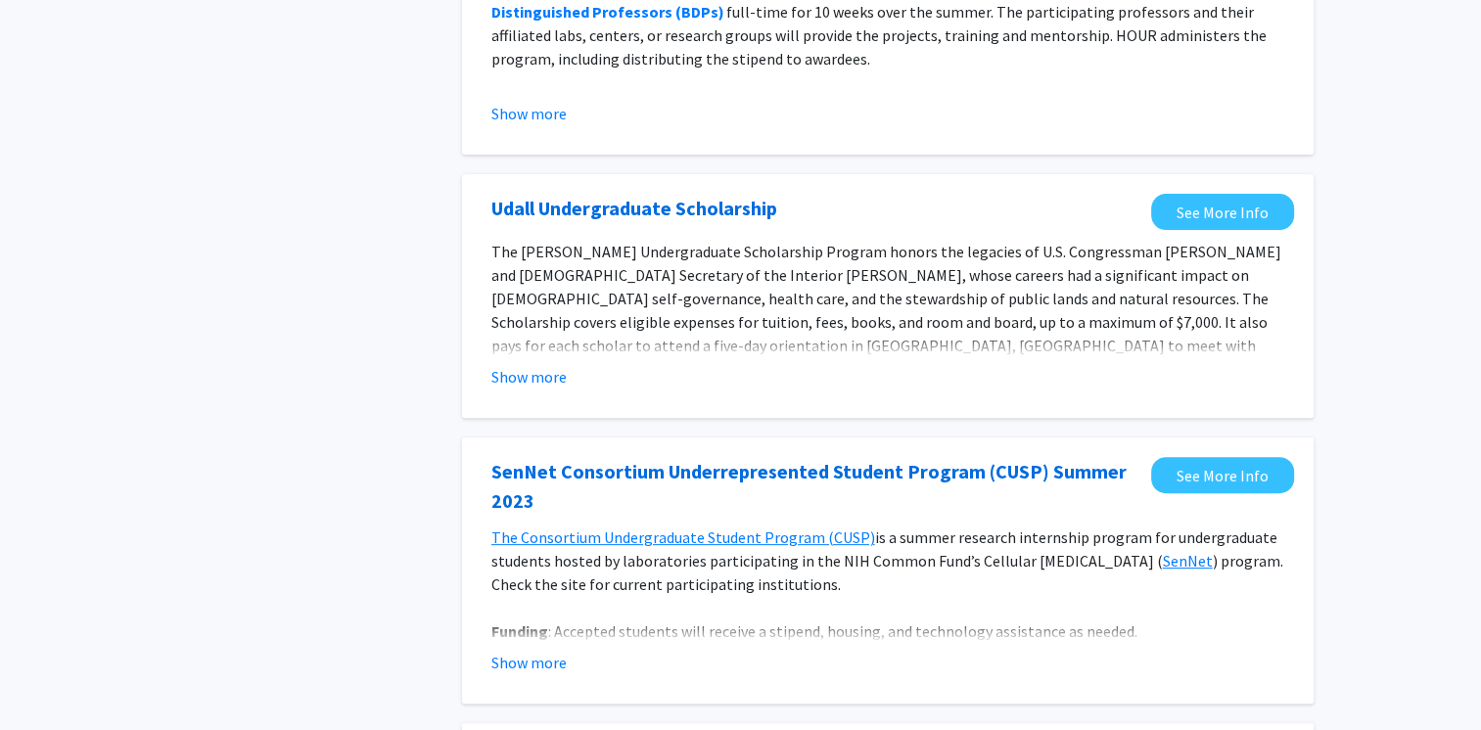
scroll to position [0, 0]
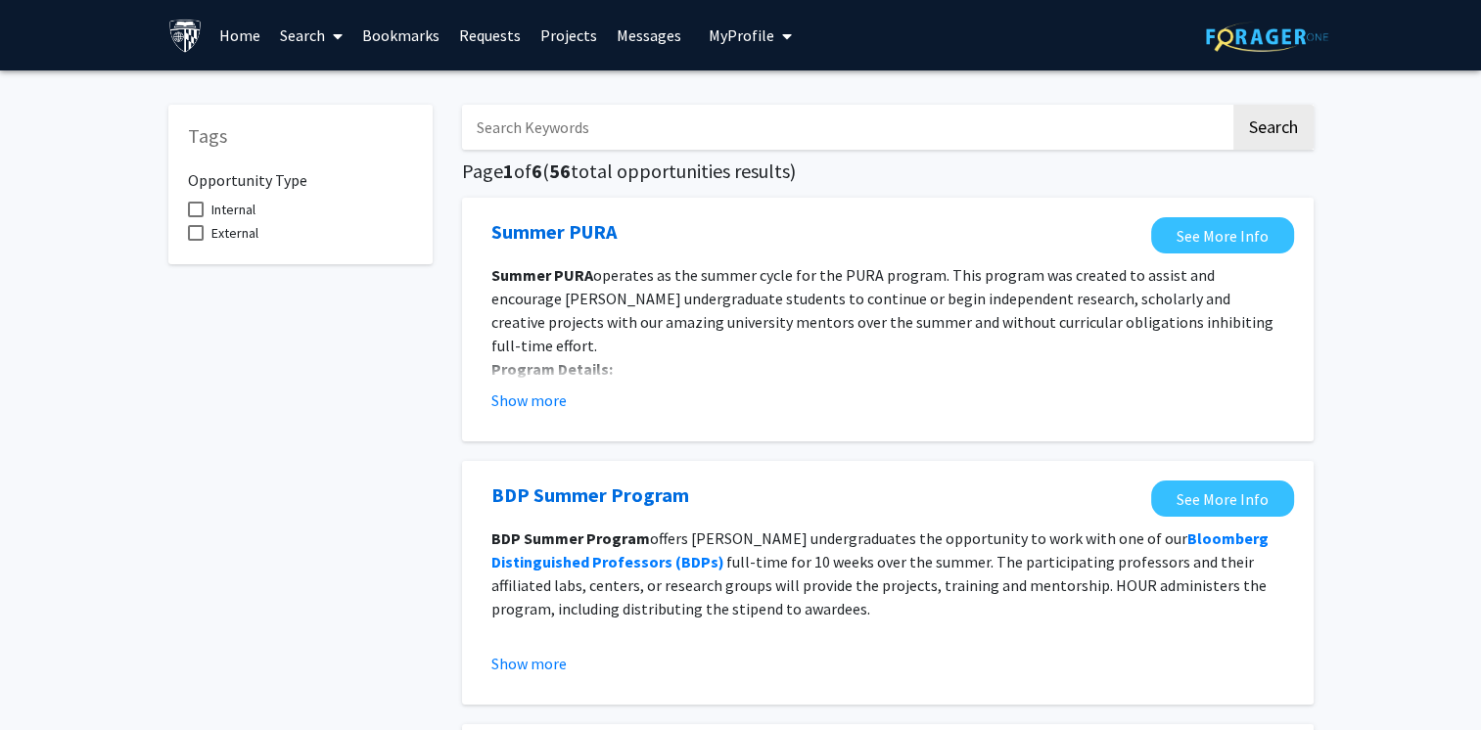
click at [759, 33] on span "My Profile" at bounding box center [741, 35] width 66 height 20
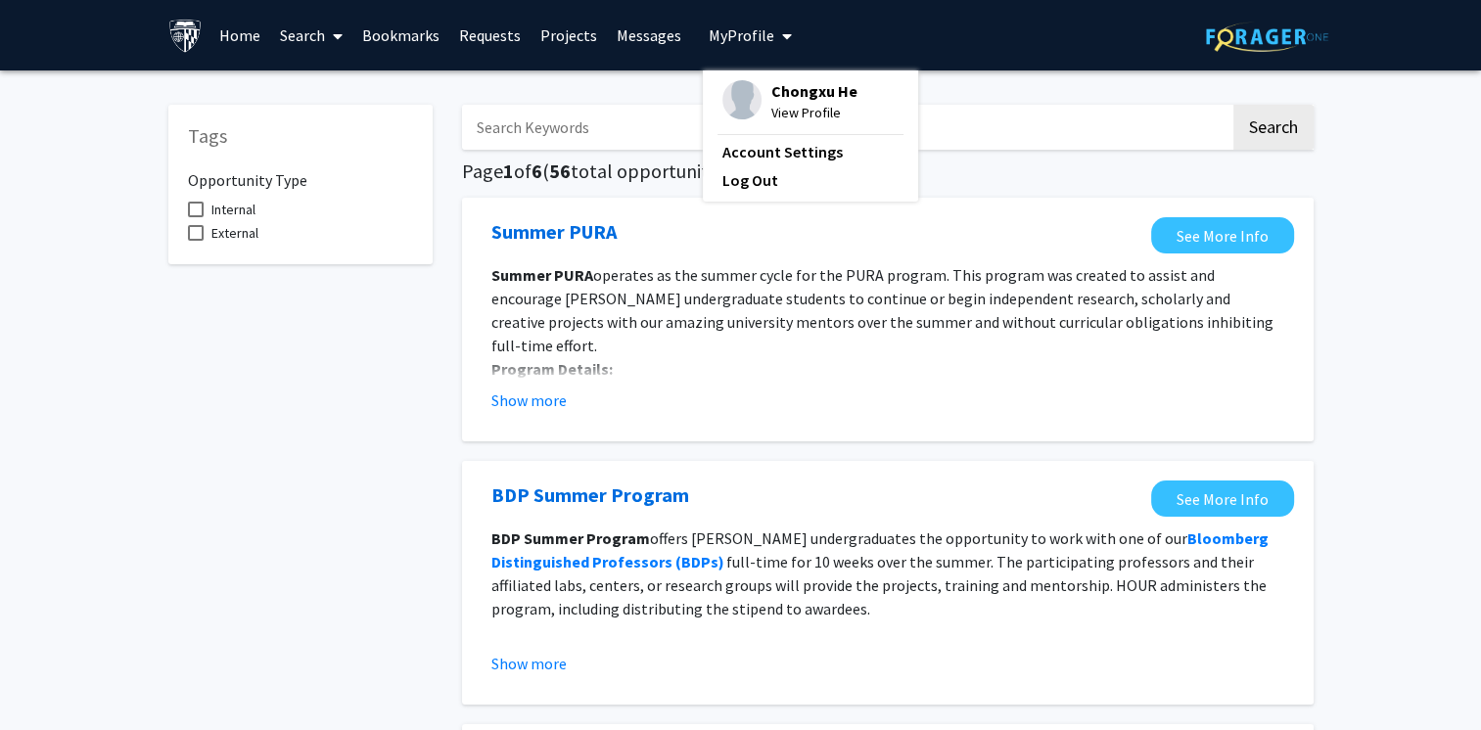
click at [782, 110] on span "View Profile" at bounding box center [814, 113] width 86 height 22
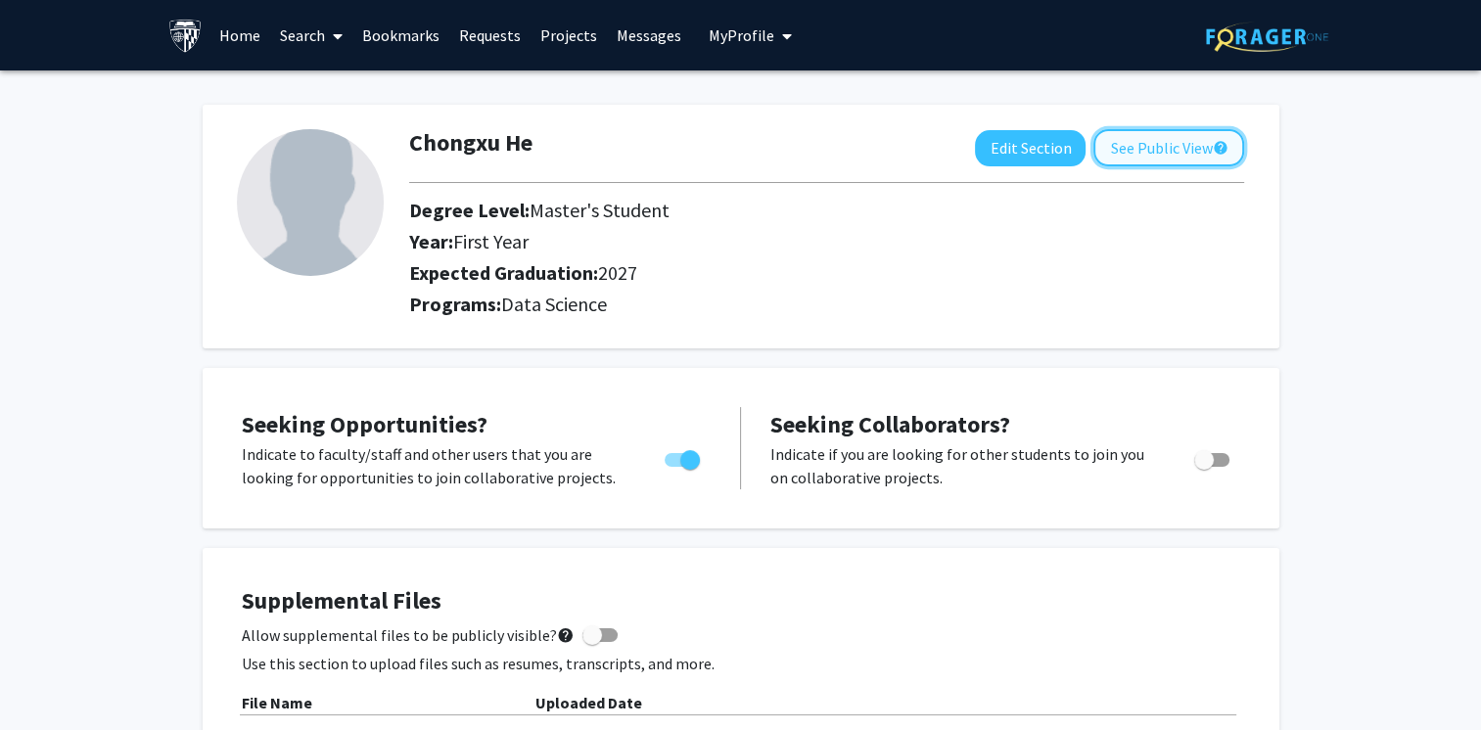
click at [1163, 148] on button "See Public View help" at bounding box center [1168, 147] width 151 height 37
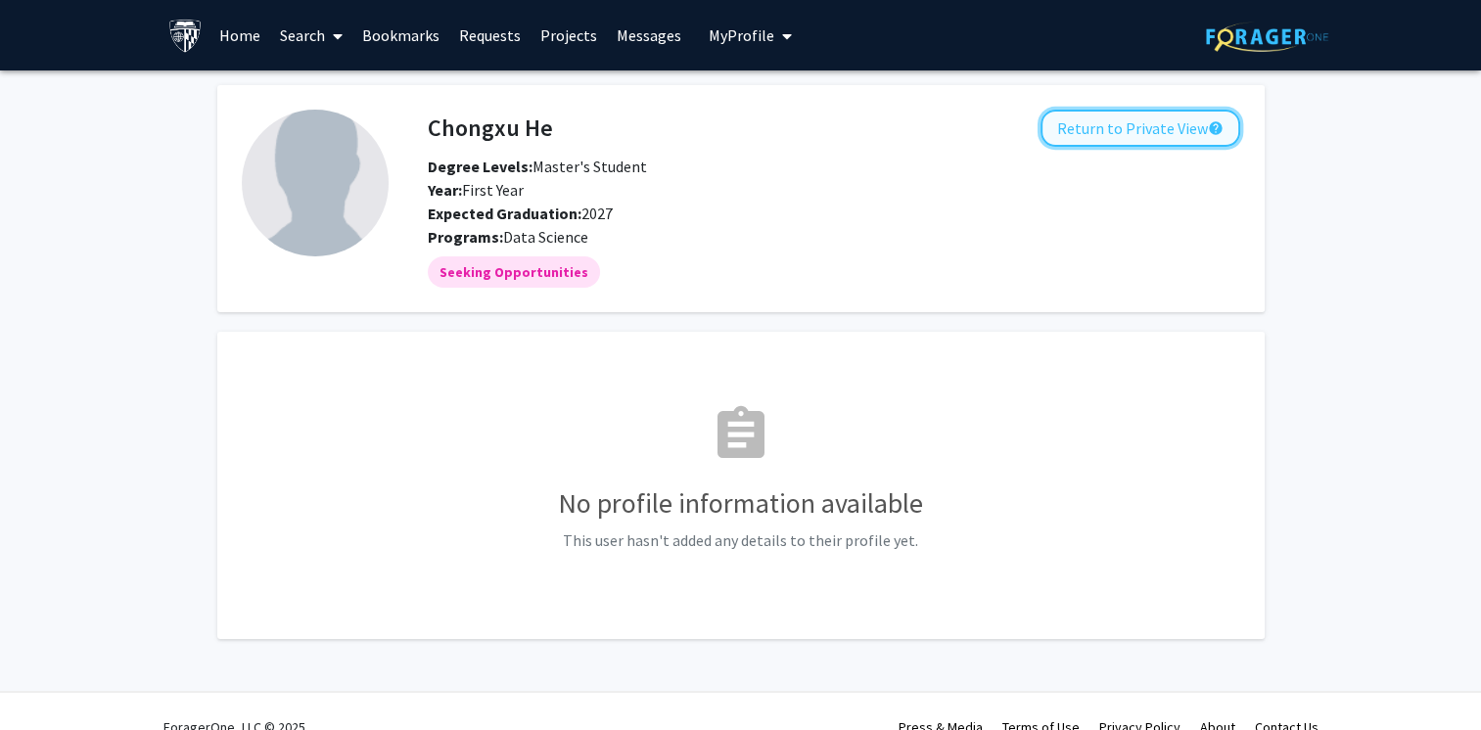
click at [1158, 135] on button "Return to Private View help" at bounding box center [1140, 128] width 200 height 37
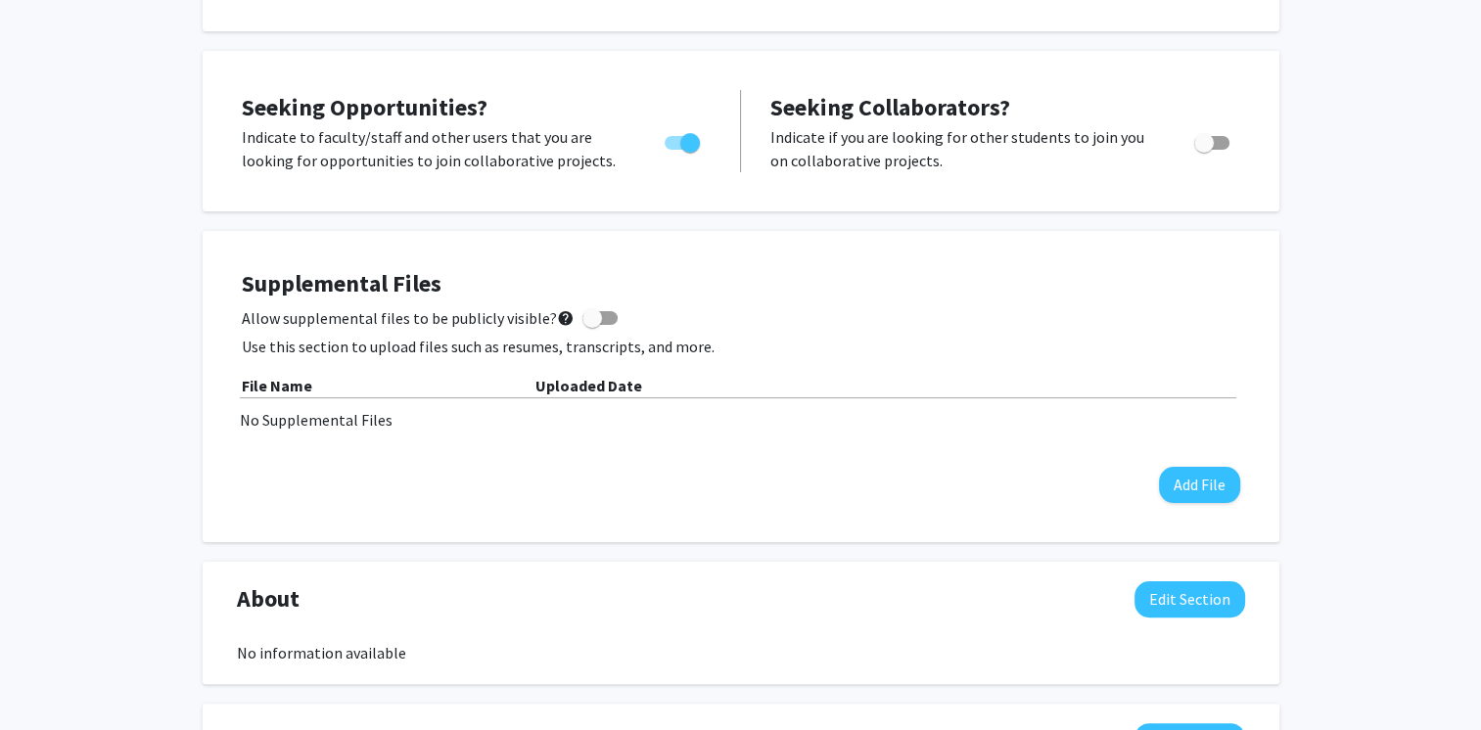
scroll to position [391, 0]
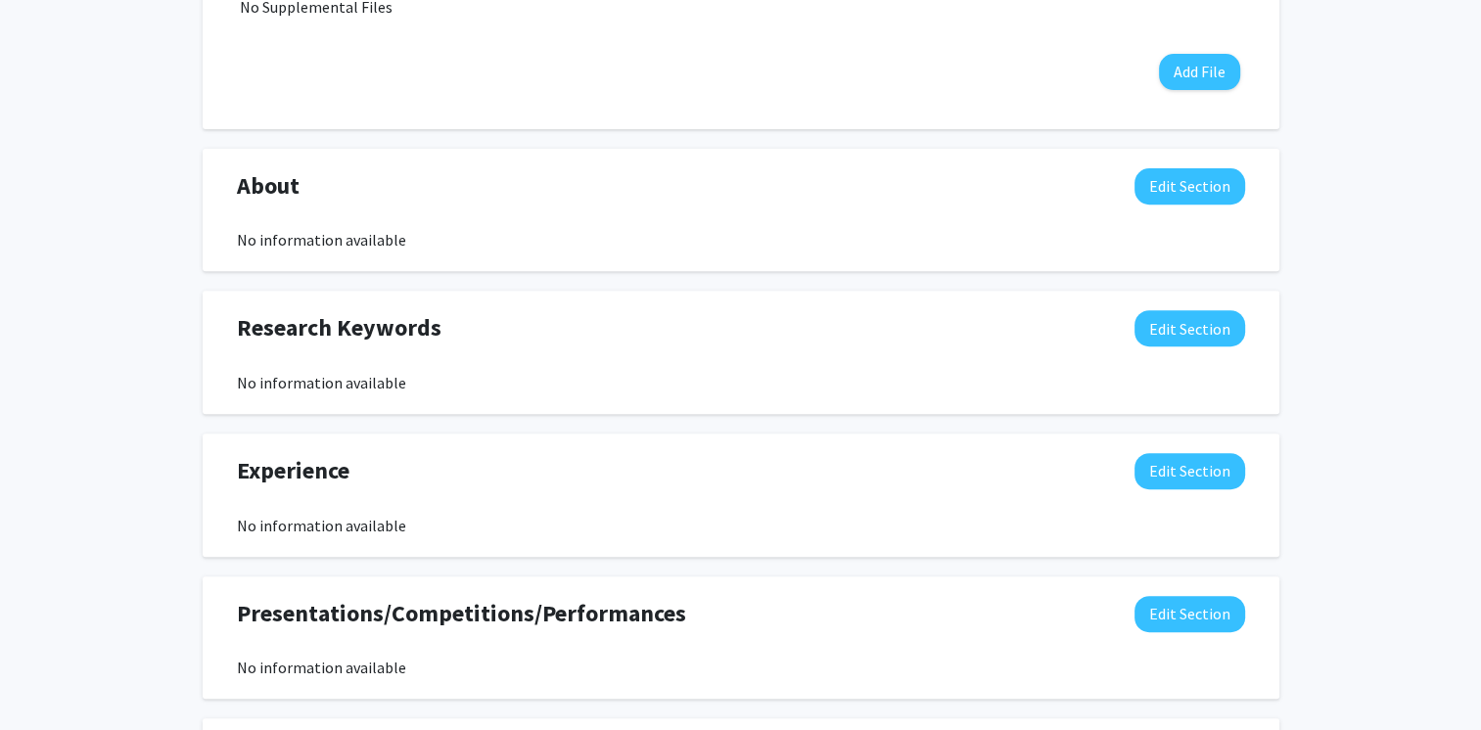
scroll to position [783, 0]
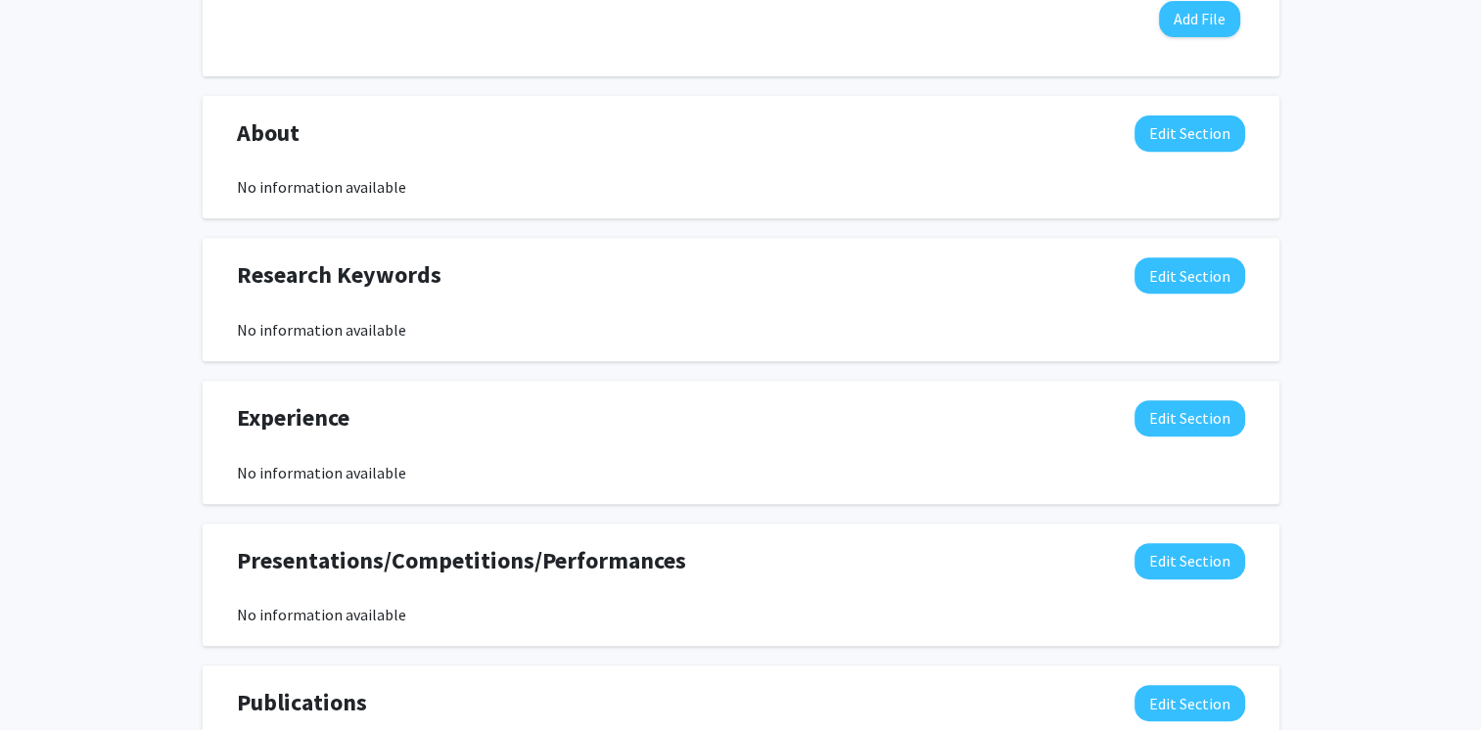
click at [1181, 155] on div "About Edit Section" at bounding box center [740, 137] width 1037 height 45
click at [1183, 137] on button "Edit Section" at bounding box center [1189, 133] width 111 height 36
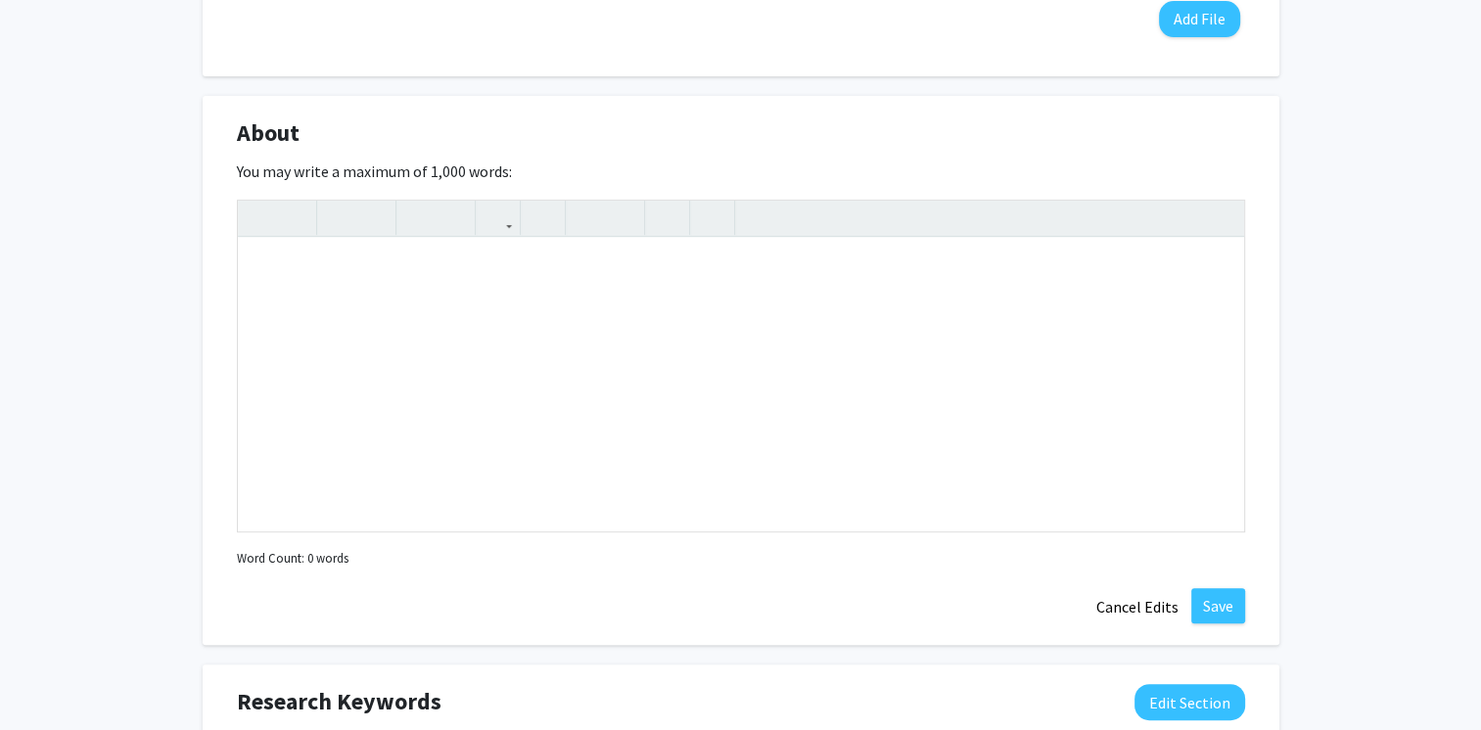
click at [1280, 228] on div "Chongxu He Edit Section See Public View help Degree Level: Master's Student Yea…" at bounding box center [740, 354] width 1481 height 2133
click at [1339, 224] on div "Chongxu He Edit Section See Public View help Degree Level: Master's Student Yea…" at bounding box center [740, 354] width 1481 height 2133
click at [1152, 610] on button "Cancel Edits" at bounding box center [1137, 606] width 108 height 37
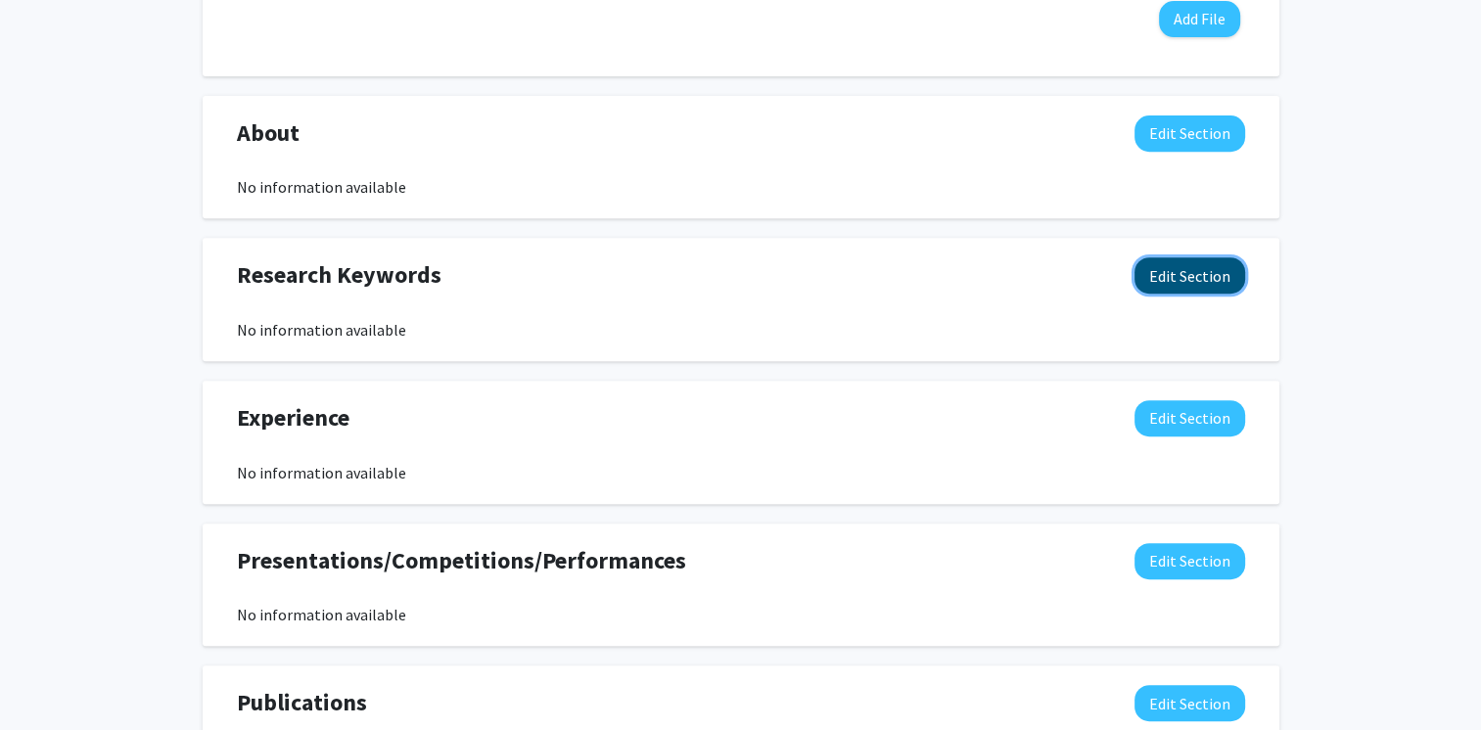
click at [1198, 277] on button "Edit Section" at bounding box center [1189, 275] width 111 height 36
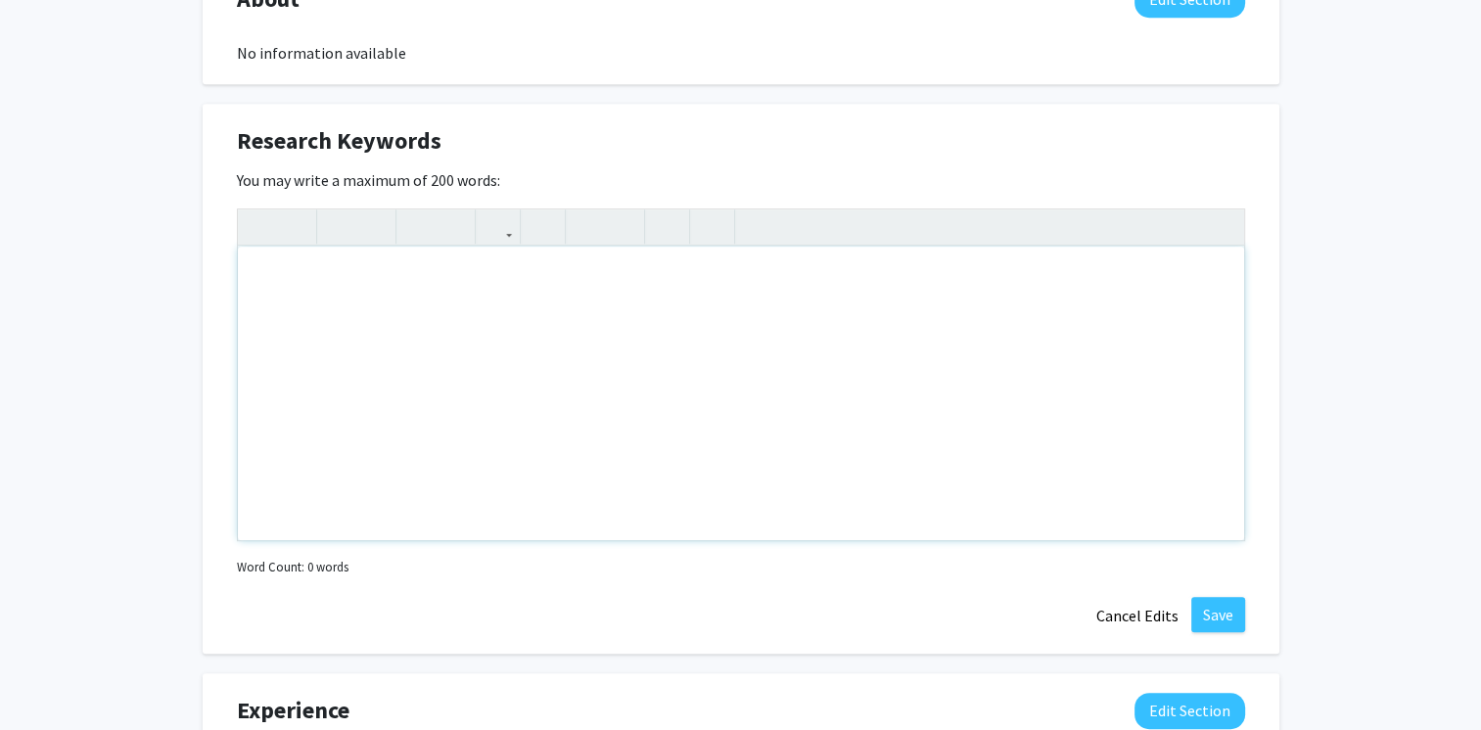
scroll to position [979, 0]
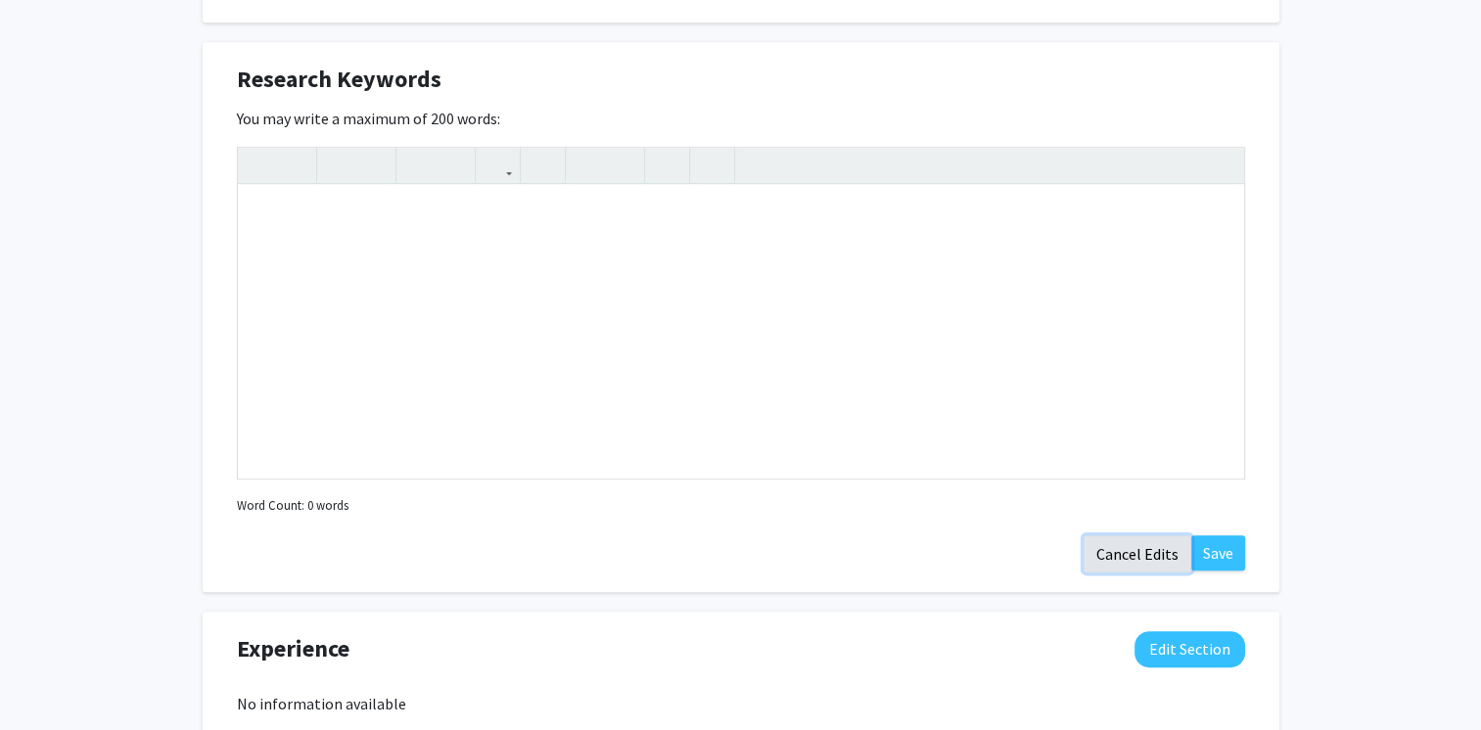
click at [1090, 548] on button "Cancel Edits" at bounding box center [1137, 553] width 108 height 37
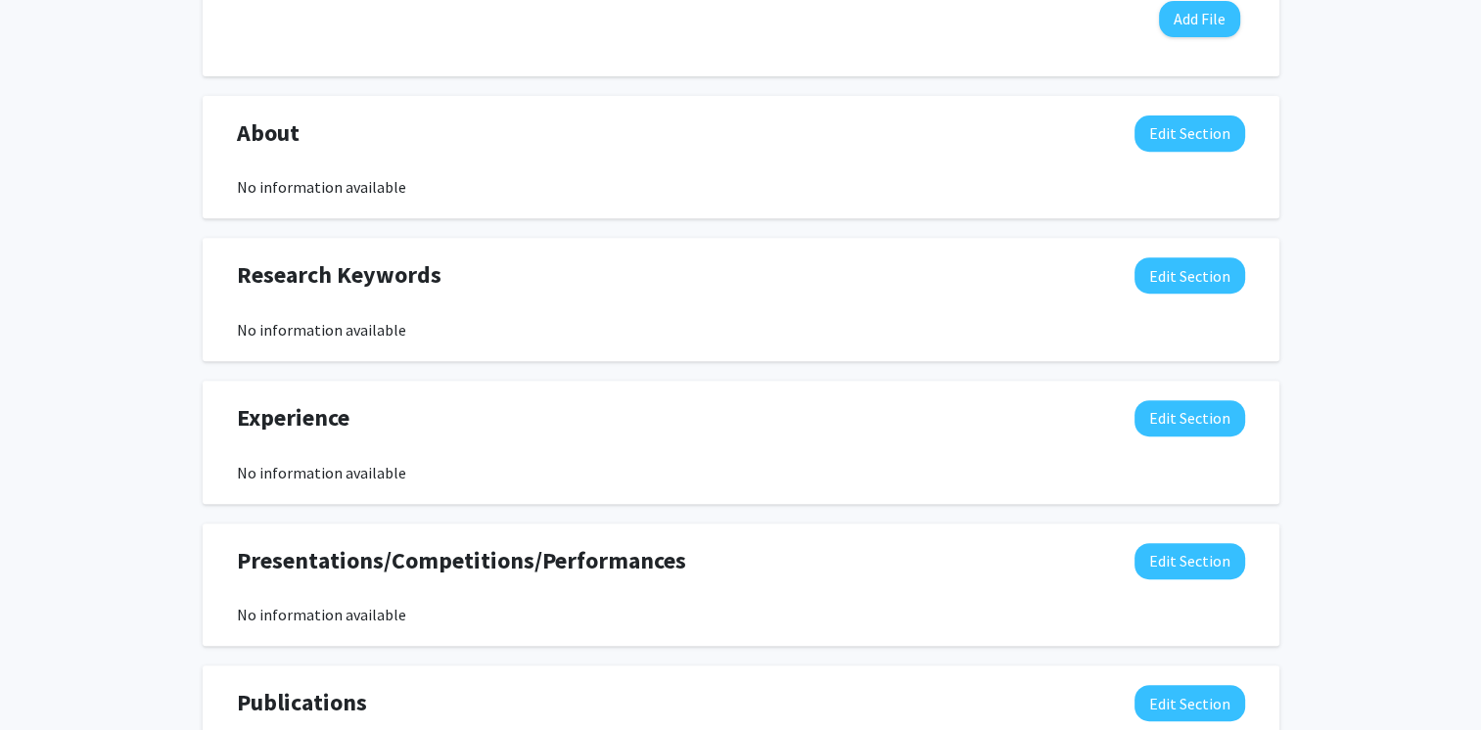
scroll to position [783, 0]
click at [1167, 295] on div "Research Keywords Edit Section" at bounding box center [740, 279] width 1037 height 45
click at [1170, 286] on button "Edit Section" at bounding box center [1189, 275] width 111 height 36
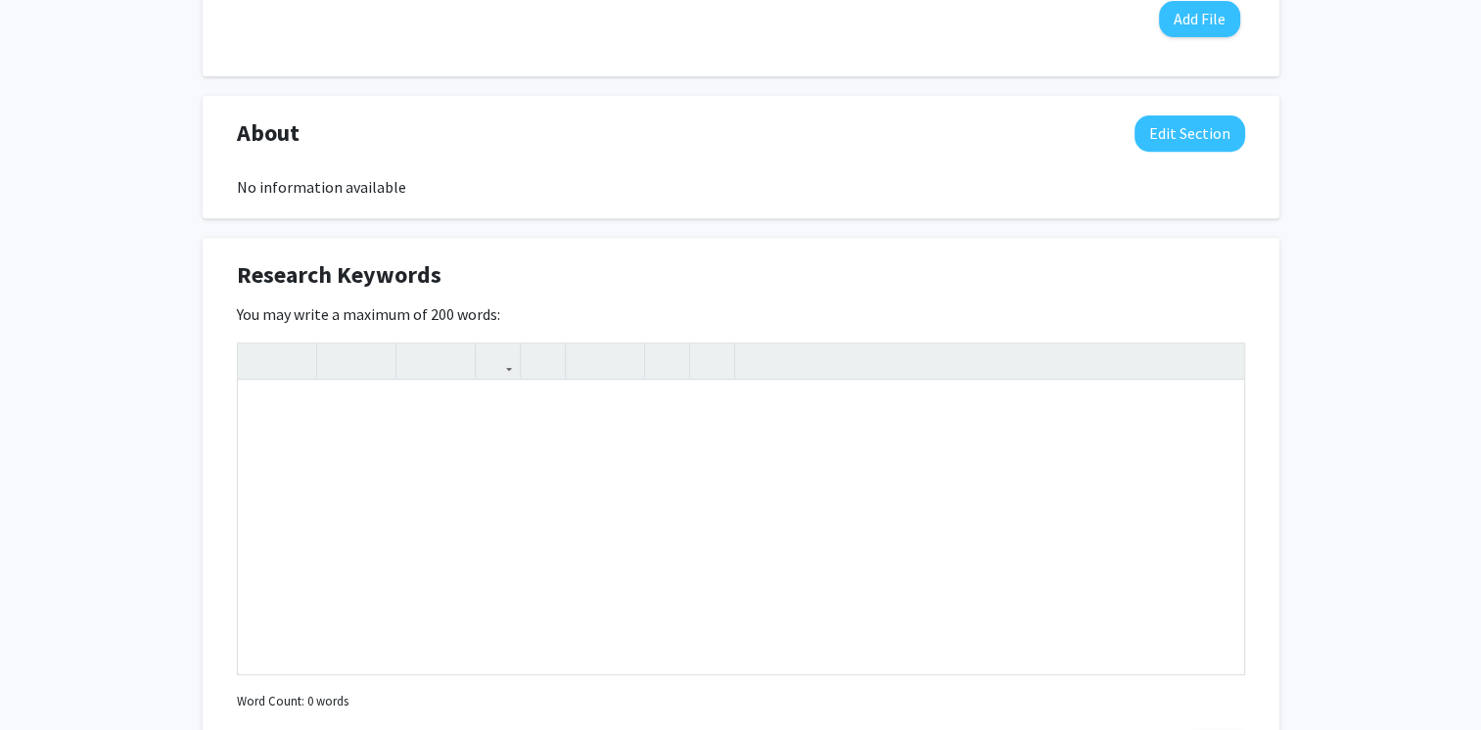
drag, startPoint x: 1250, startPoint y: 281, endPoint x: 1269, endPoint y: 272, distance: 21.5
click at [1254, 276] on div "Research Keywords Edit Section" at bounding box center [740, 279] width 1037 height 45
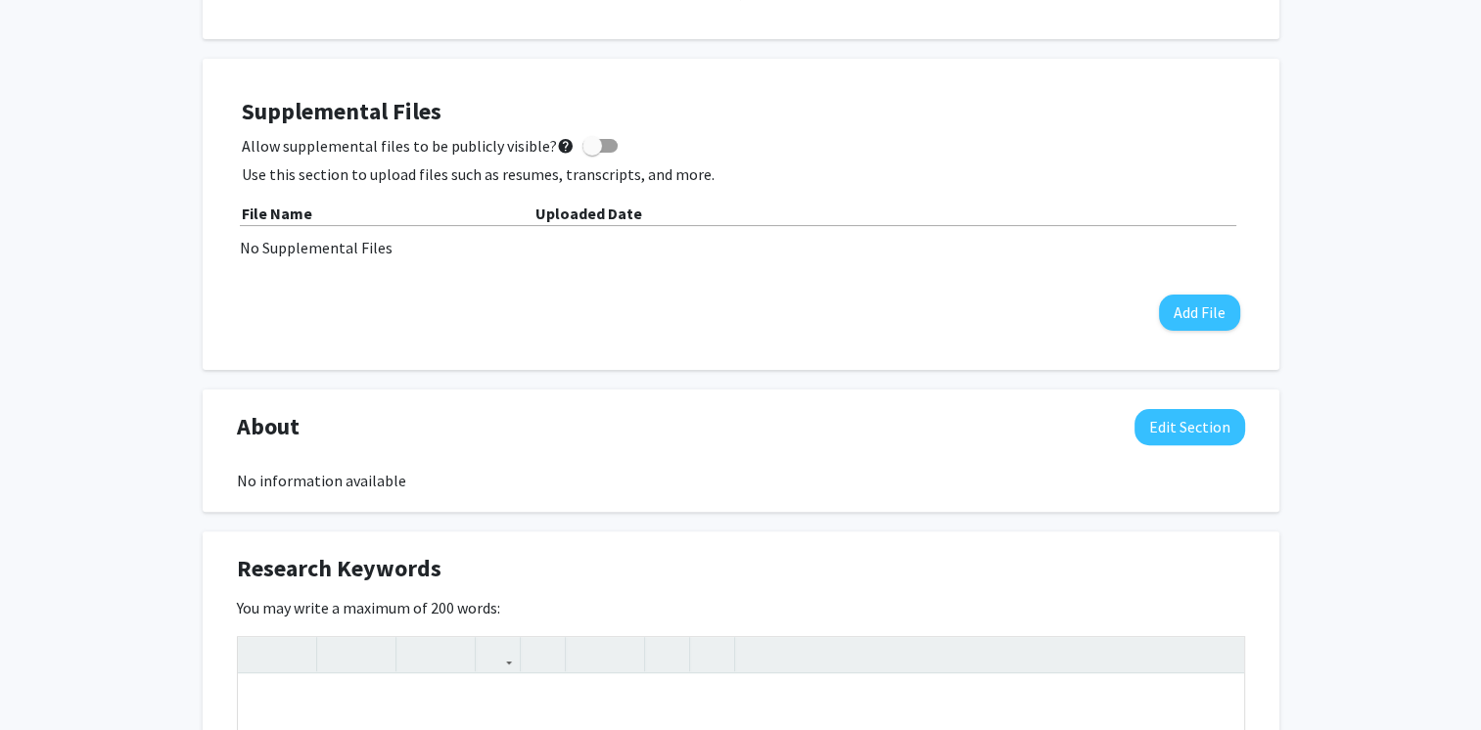
scroll to position [0, 0]
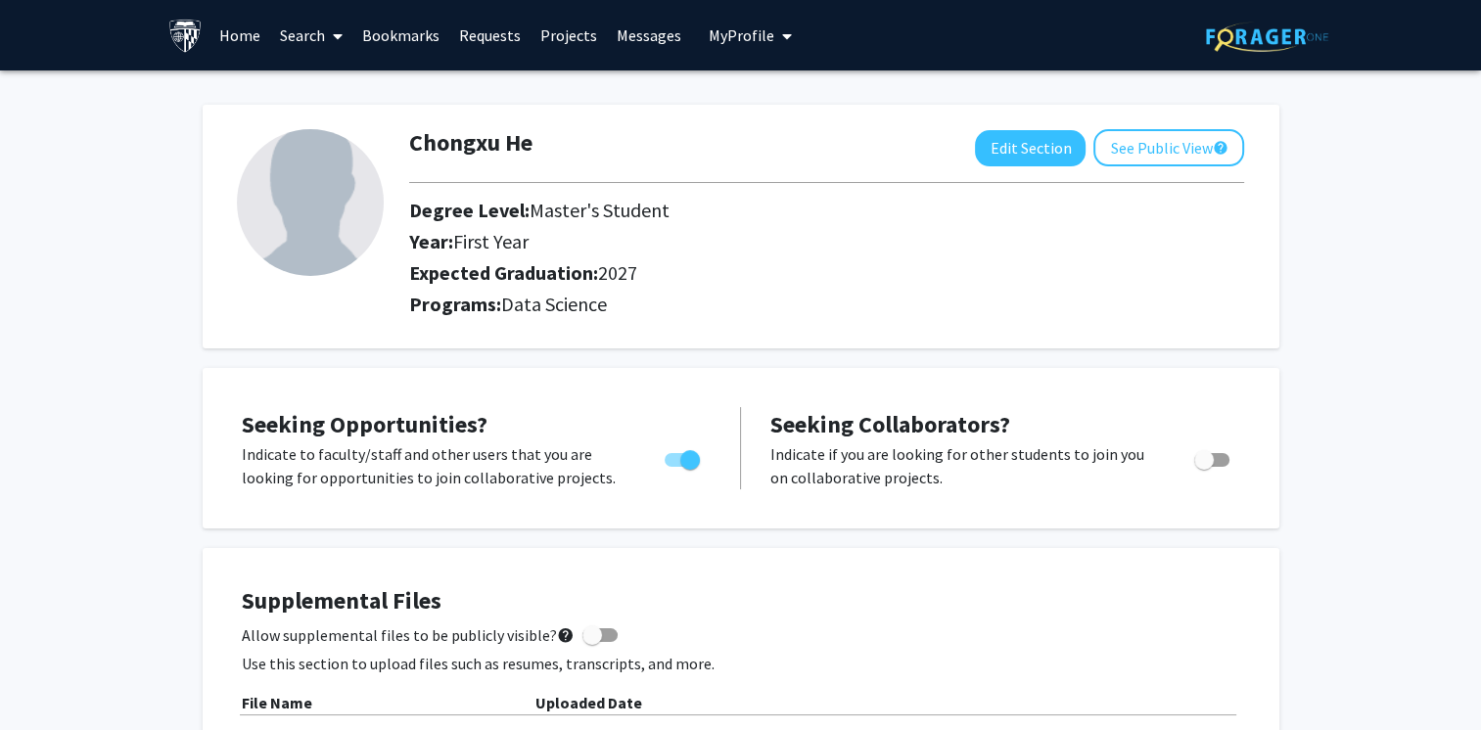
click at [627, 33] on link "Messages" at bounding box center [649, 35] width 84 height 69
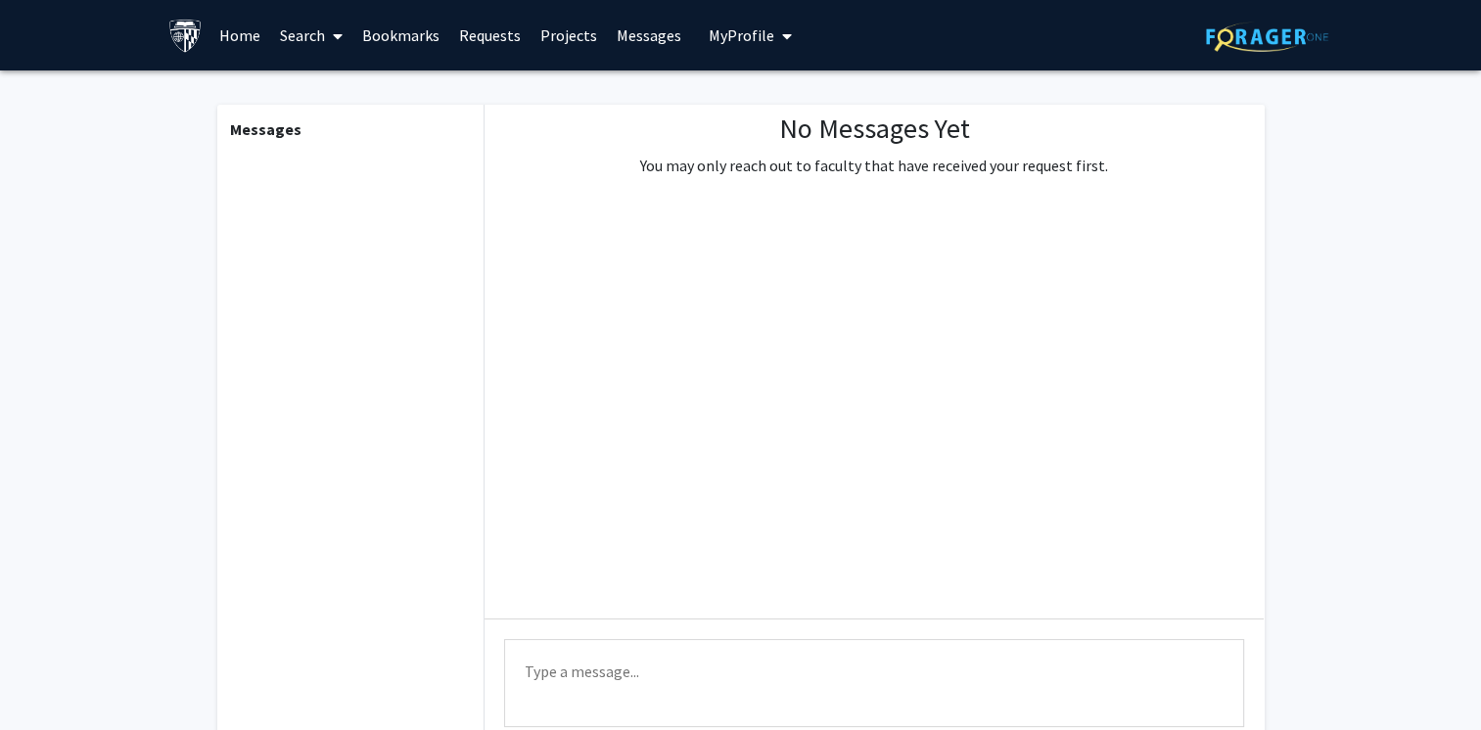
click at [575, 33] on link "Projects" at bounding box center [568, 35] width 76 height 69
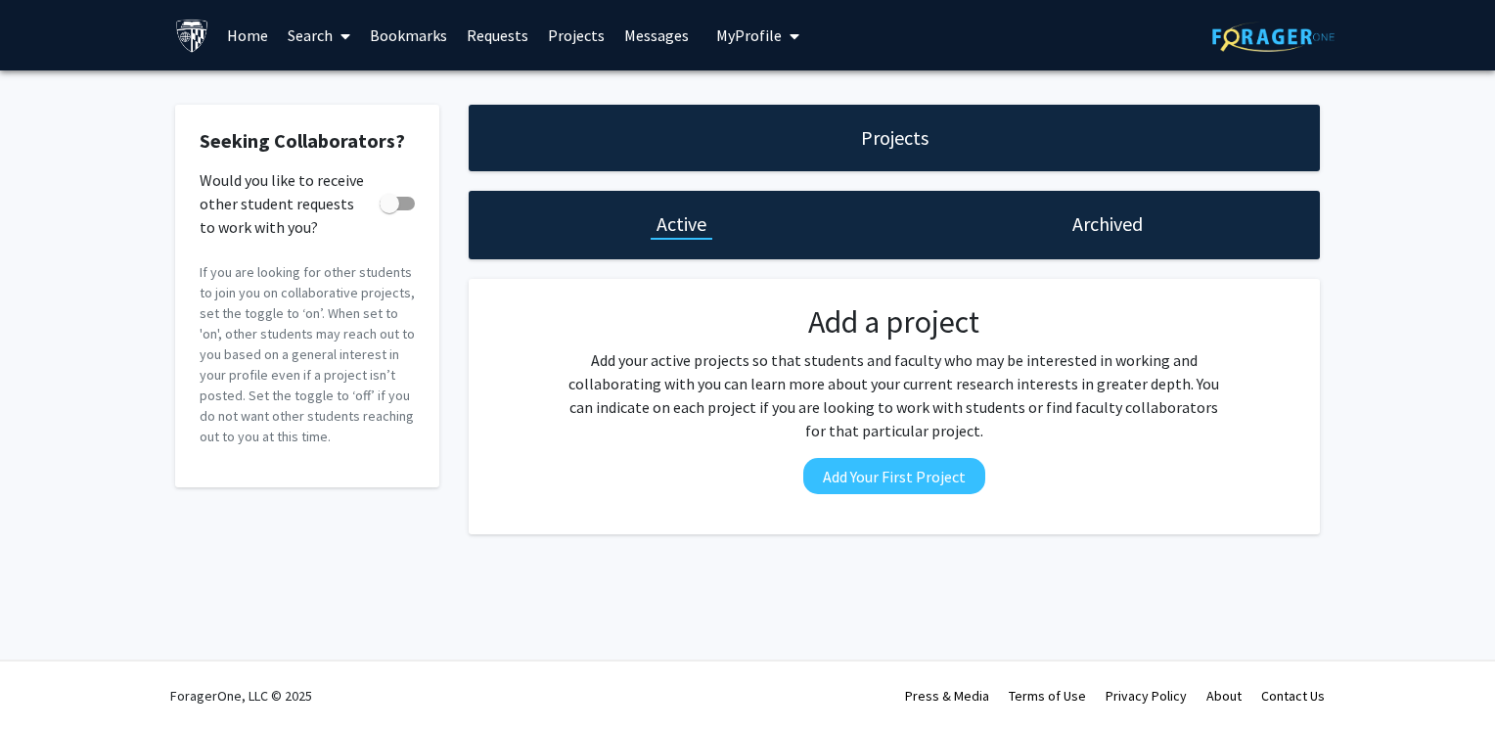
click at [505, 37] on link "Requests" at bounding box center [497, 35] width 81 height 69
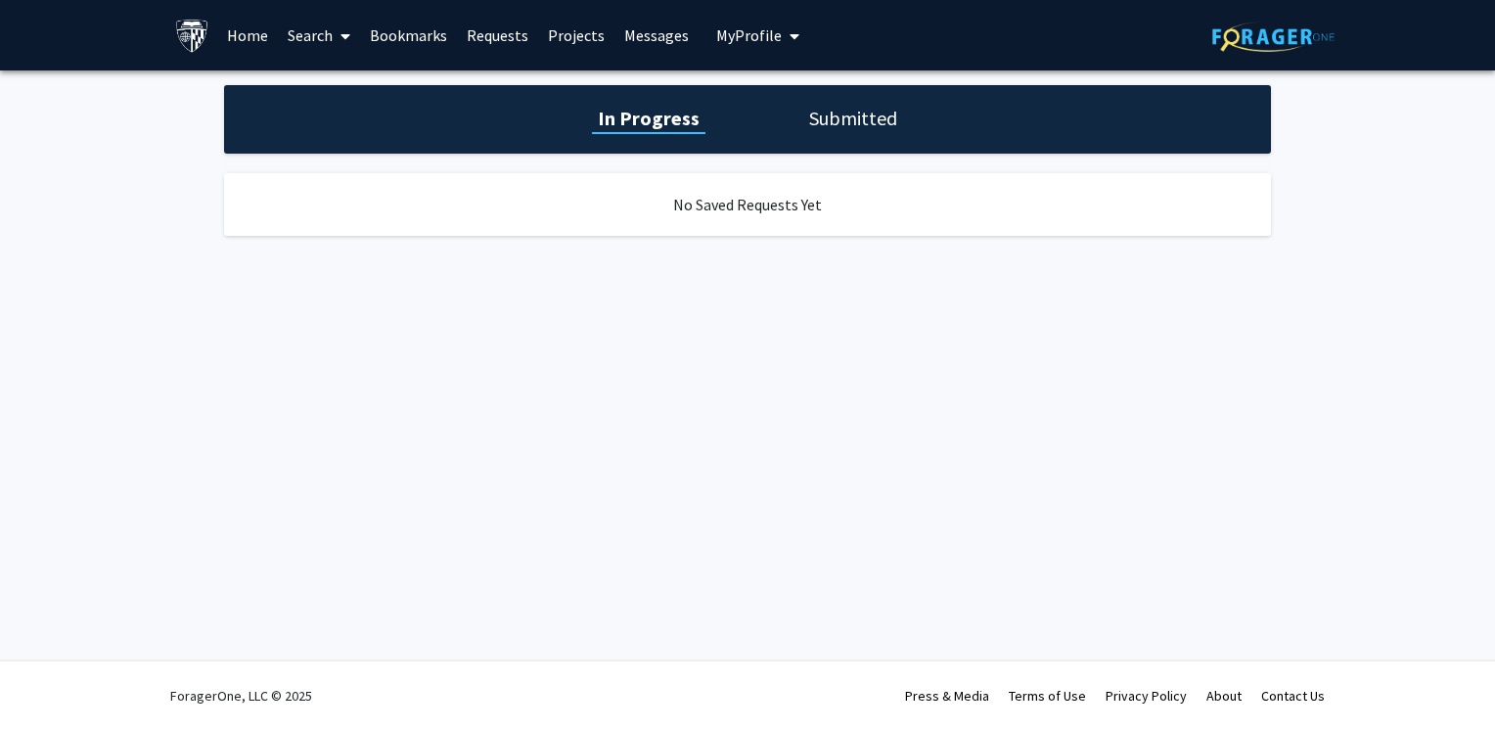
click at [855, 117] on h1 "Submitted" at bounding box center [853, 118] width 100 height 27
drag, startPoint x: 669, startPoint y: 108, endPoint x: 542, endPoint y: 74, distance: 131.5
click at [668, 108] on h1 "In Progress" at bounding box center [646, 118] width 105 height 27
click at [423, 18] on link "Bookmarks" at bounding box center [408, 35] width 97 height 69
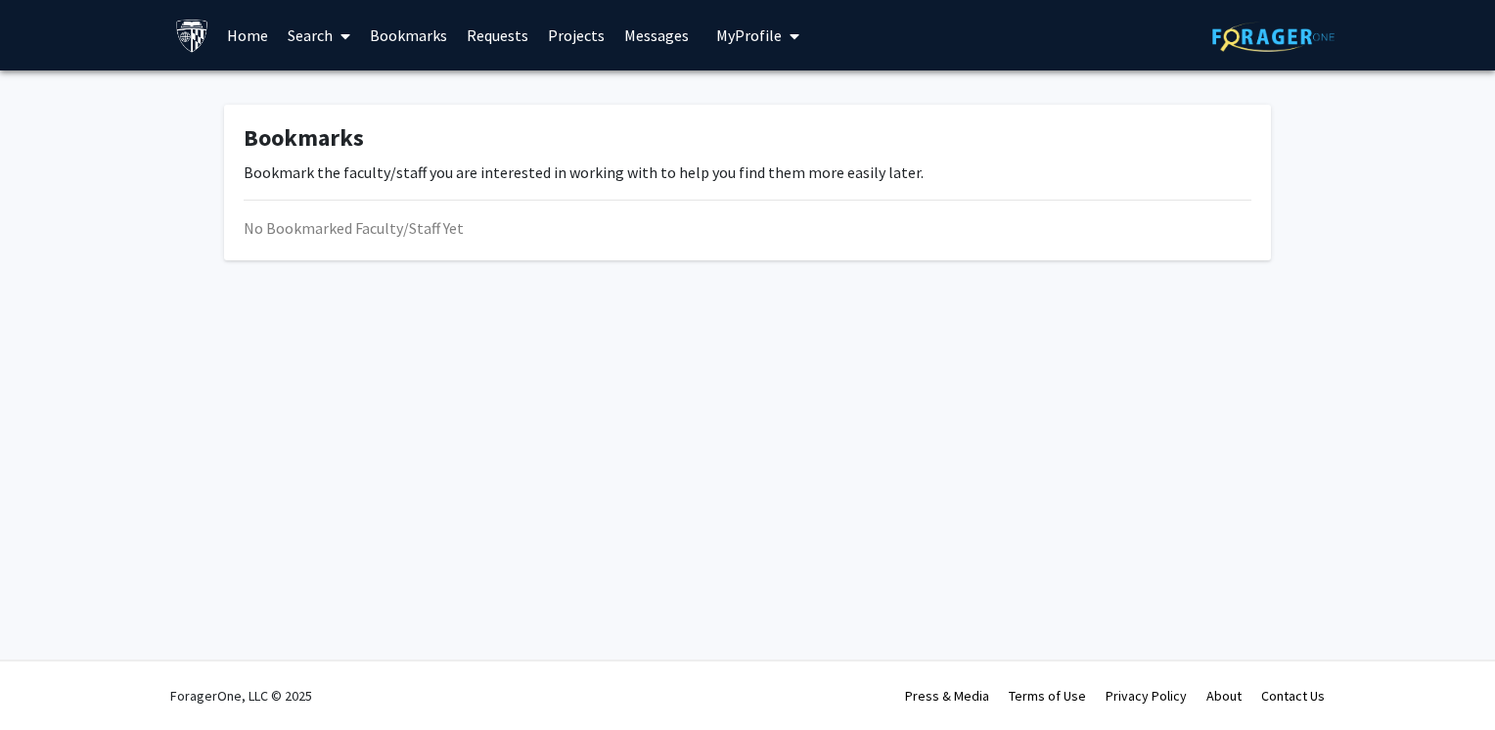
click at [320, 36] on link "Search" at bounding box center [319, 35] width 82 height 69
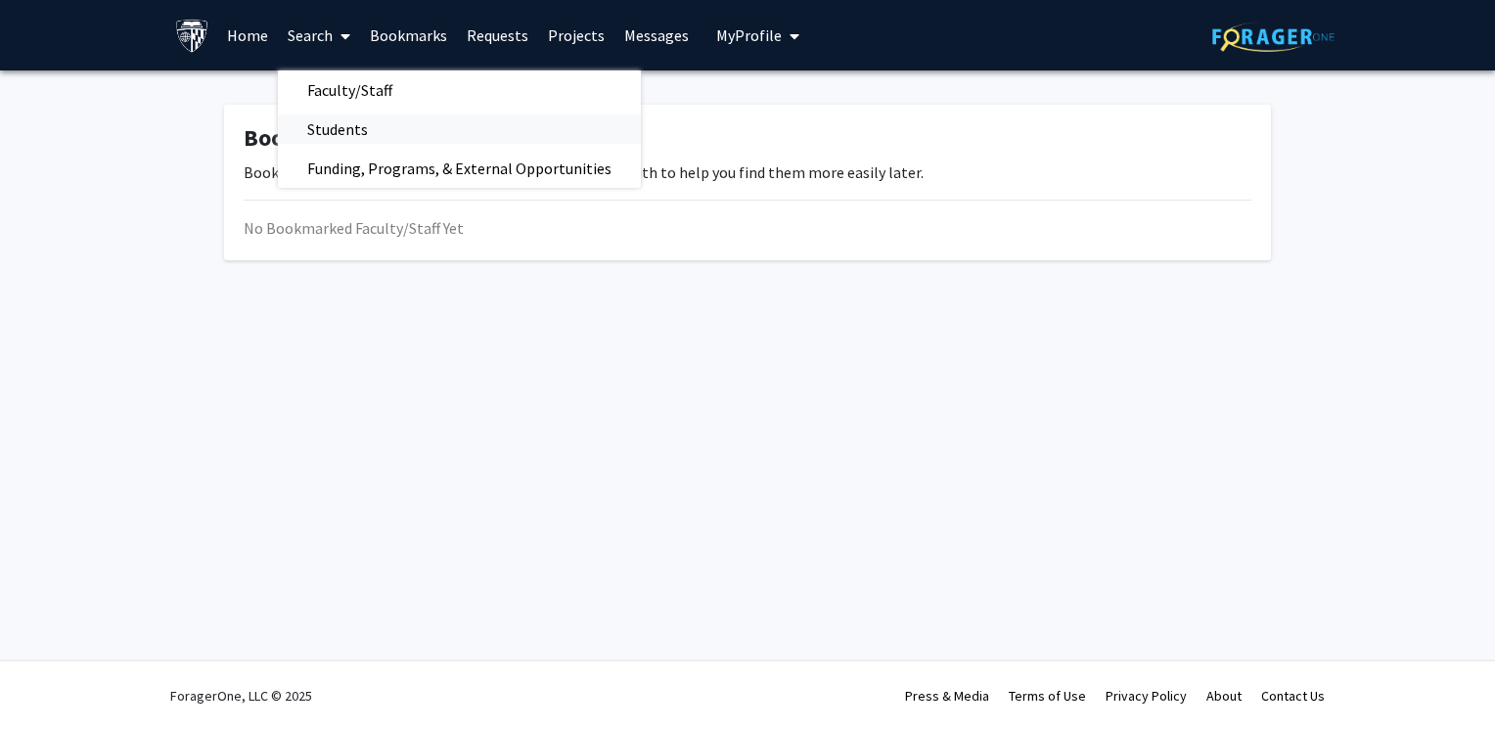
click at [357, 131] on span "Students" at bounding box center [337, 129] width 119 height 39
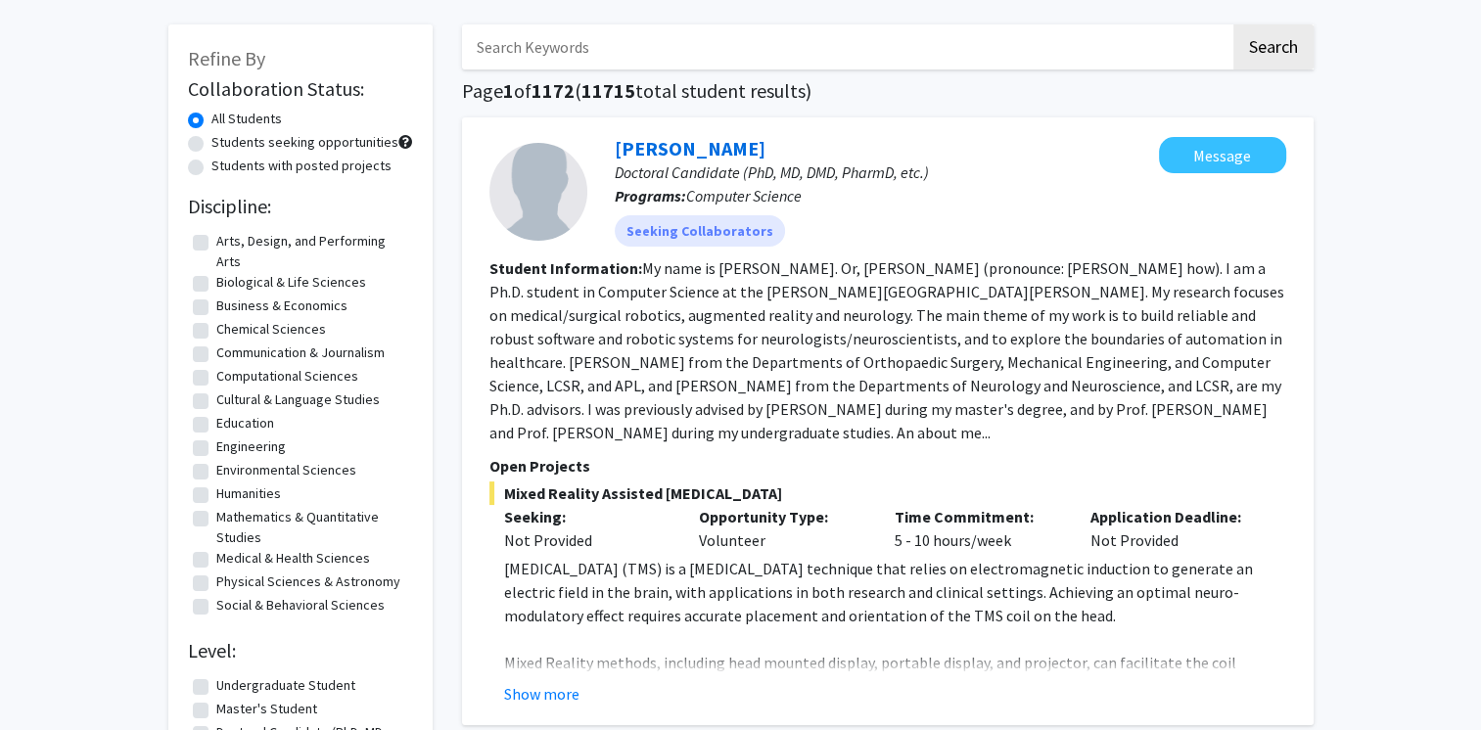
scroll to position [98, 0]
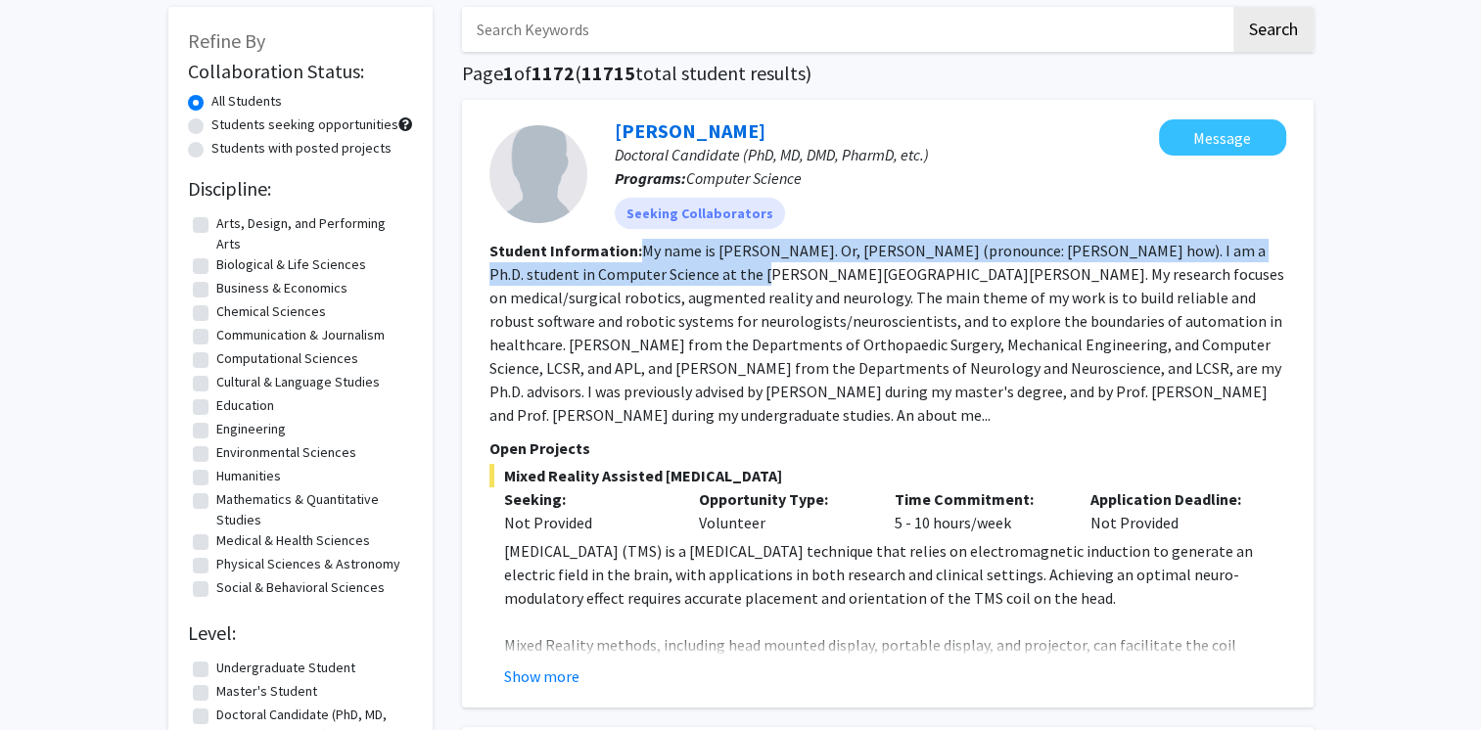
drag, startPoint x: 641, startPoint y: 249, endPoint x: 732, endPoint y: 274, distance: 94.5
click at [732, 274] on fg-read-more "My name is Yihao Liu. Or, 柳一豪 (pronounce: leo yee how). I am a Ph.D. student in…" at bounding box center [886, 333] width 795 height 184
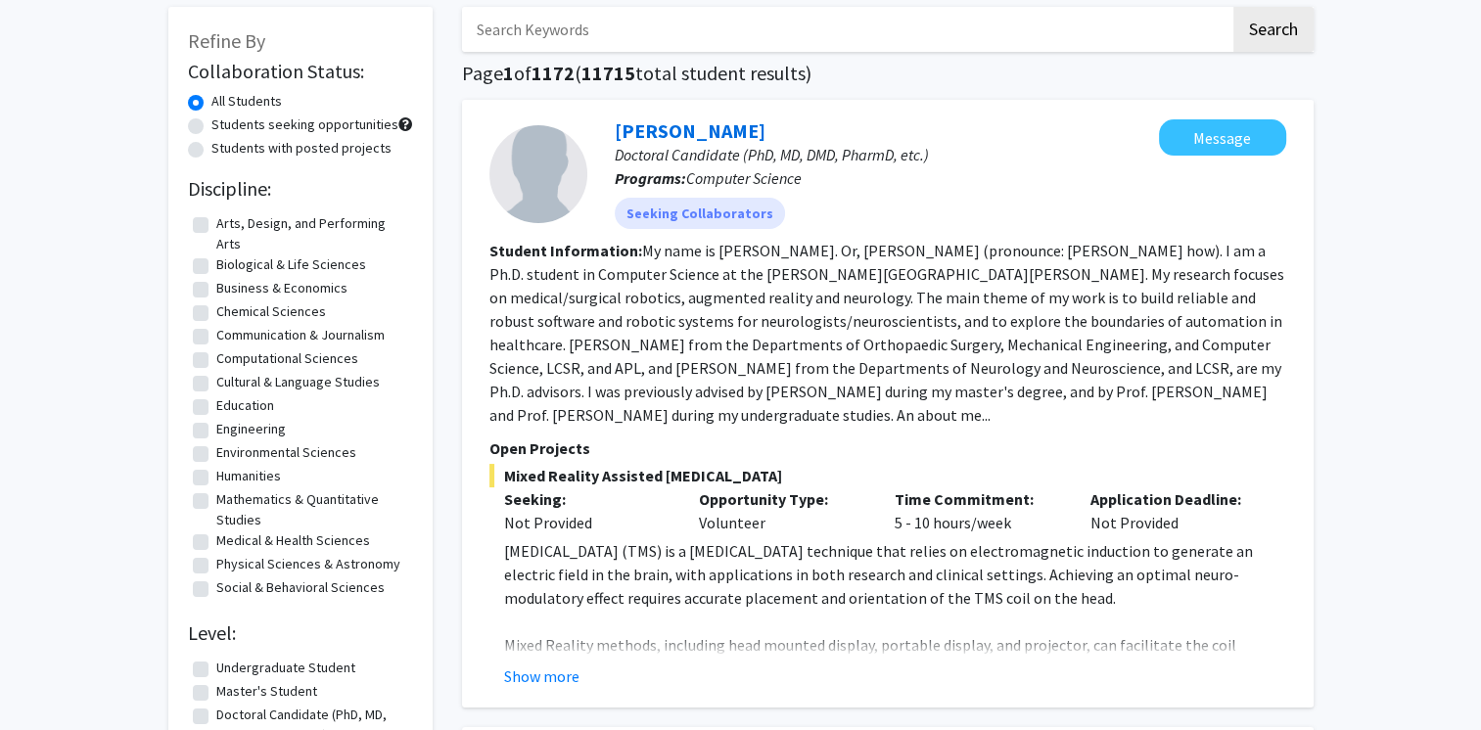
drag, startPoint x: 732, startPoint y: 274, endPoint x: 765, endPoint y: 294, distance: 38.6
click at [765, 294] on fg-read-more "My name is Yihao Liu. Or, 柳一豪 (pronounce: leo yee how). I am a Ph.D. student in…" at bounding box center [886, 333] width 795 height 184
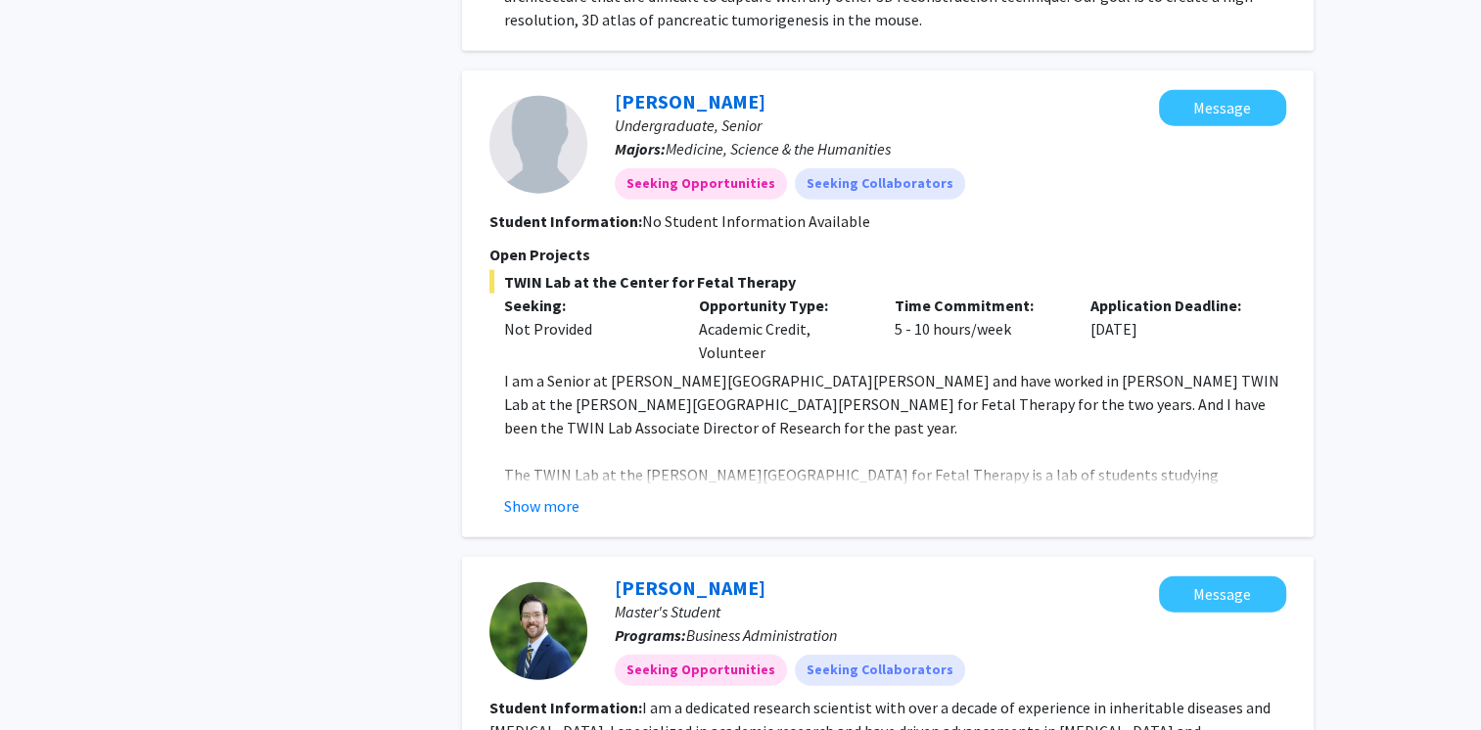
scroll to position [4599, 0]
